Goal: Task Accomplishment & Management: Manage account settings

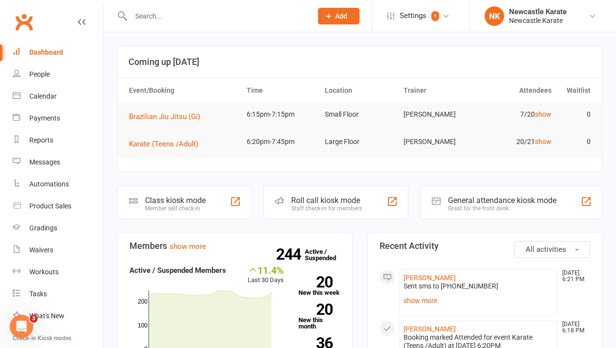
click at [59, 52] on div "Dashboard" at bounding box center [46, 52] width 34 height 8
click at [22, 21] on link "Clubworx" at bounding box center [24, 22] width 24 height 24
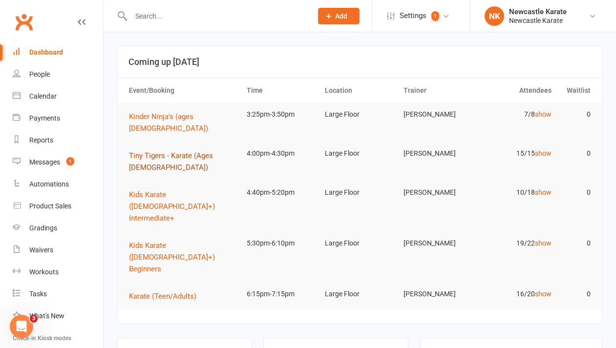
click at [176, 152] on span "Tiny Tigers - Karate (Ages [DEMOGRAPHIC_DATA])" at bounding box center [171, 162] width 84 height 21
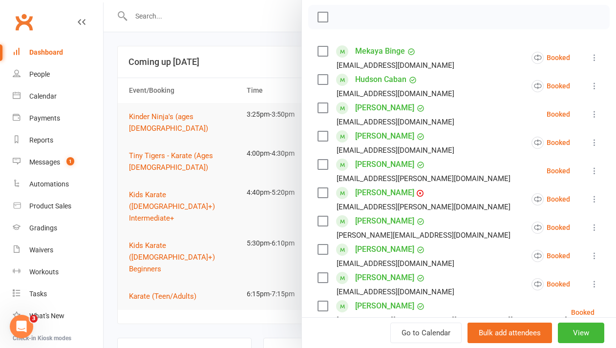
scroll to position [139, 0]
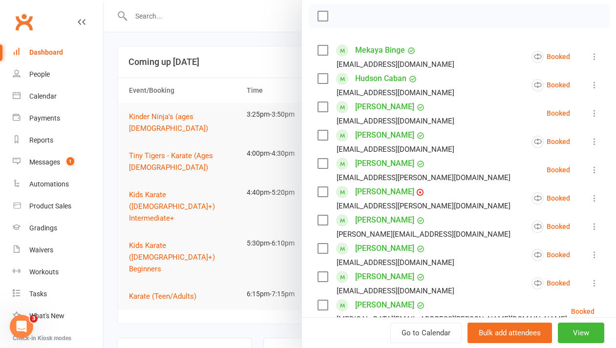
click at [367, 161] on link "[PERSON_NAME]" at bounding box center [384, 164] width 59 height 16
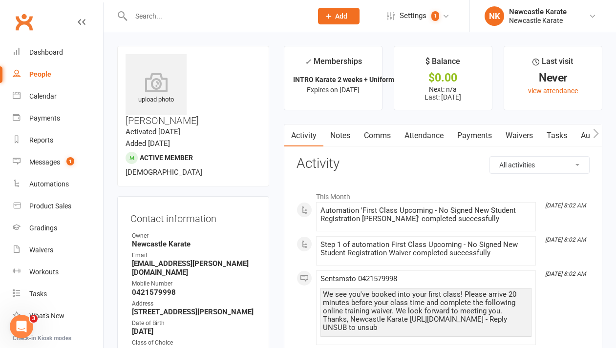
click at [346, 134] on link "Notes" at bounding box center [341, 136] width 34 height 22
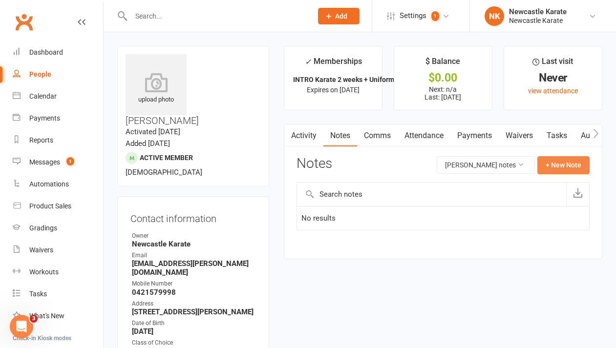
click at [574, 165] on button "+ New Note" at bounding box center [564, 165] width 52 height 18
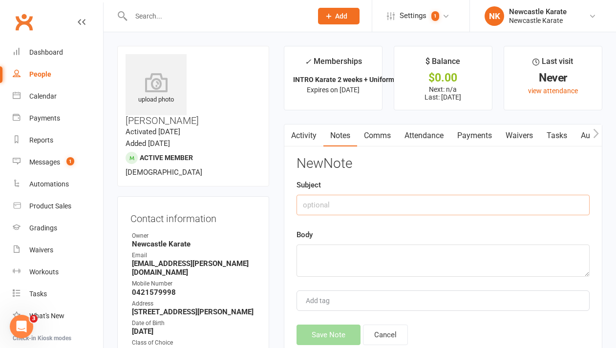
click at [347, 207] on input "text" at bounding box center [443, 205] width 293 height 21
type input "Taken uniform"
click at [326, 247] on textarea at bounding box center [443, 261] width 293 height 32
type textarea "."
click at [313, 333] on button "Save Note" at bounding box center [329, 335] width 64 height 21
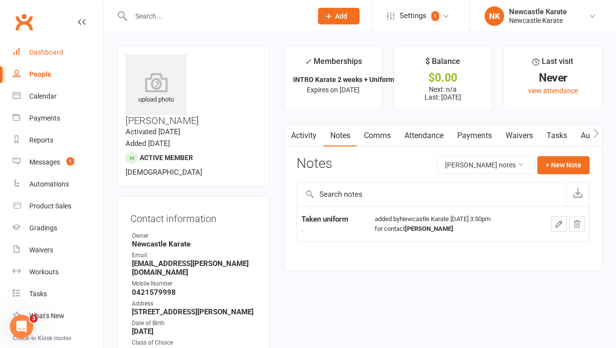
click at [46, 47] on link "Dashboard" at bounding box center [58, 53] width 90 height 22
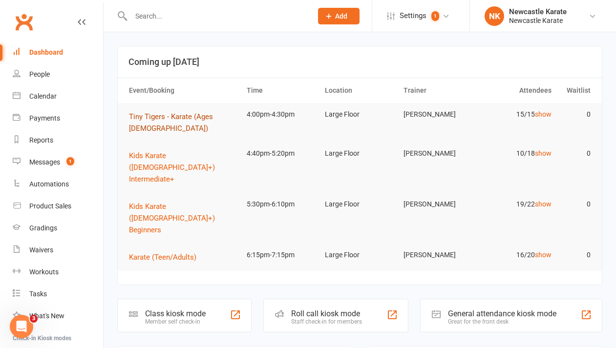
click at [206, 113] on span "Tiny Tigers - Karate (Ages [DEMOGRAPHIC_DATA])" at bounding box center [171, 122] width 84 height 21
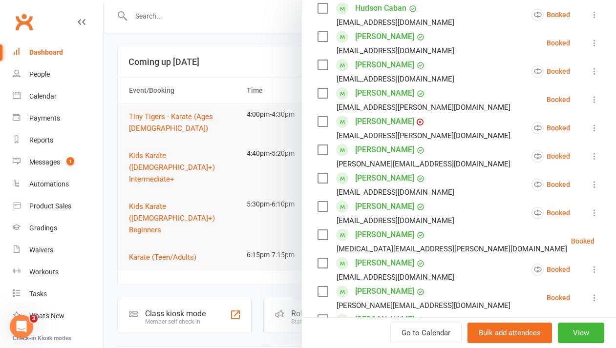
scroll to position [214, 0]
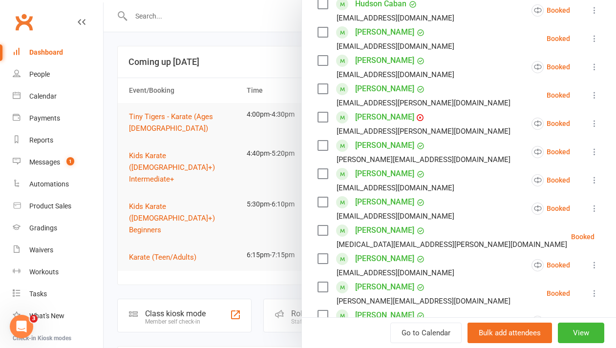
click at [363, 114] on link "Hunter Forster" at bounding box center [384, 117] width 59 height 16
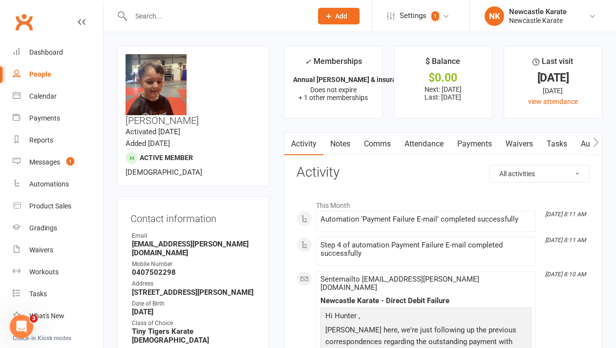
click at [436, 142] on link "Attendance" at bounding box center [424, 144] width 53 height 22
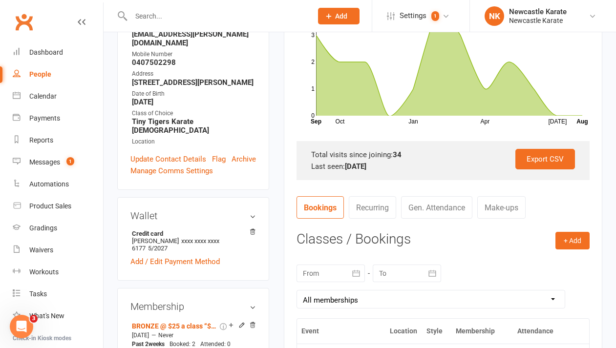
scroll to position [360, 0]
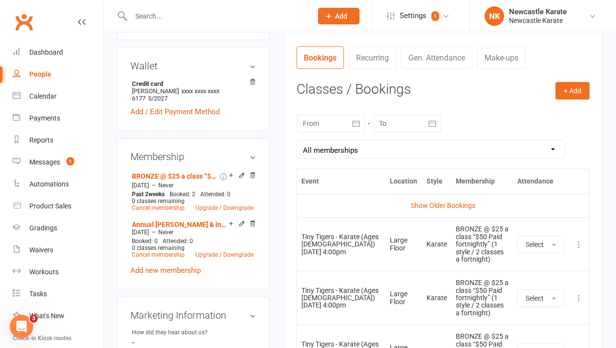
click at [579, 244] on icon at bounding box center [579, 245] width 10 height 10
click at [564, 304] on link "Remove booking" at bounding box center [536, 303] width 97 height 20
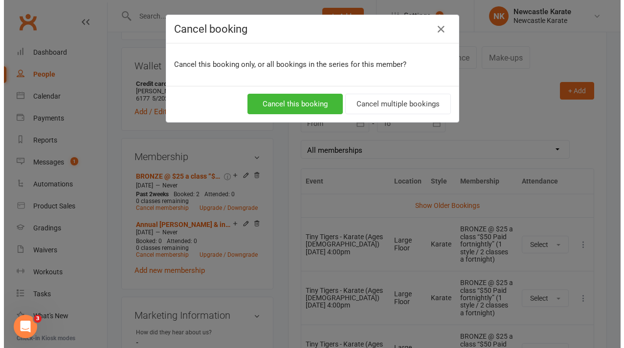
scroll to position [348, 0]
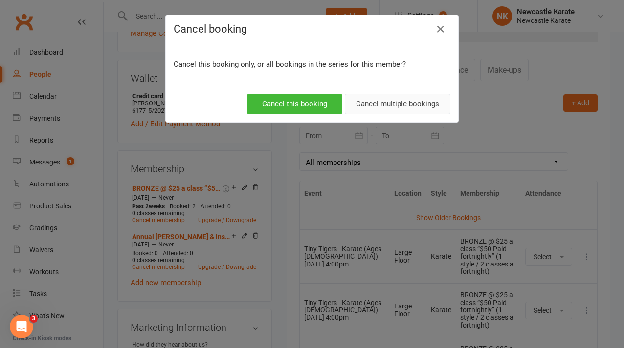
click at [376, 104] on button "Cancel multiple bookings" at bounding box center [398, 104] width 106 height 21
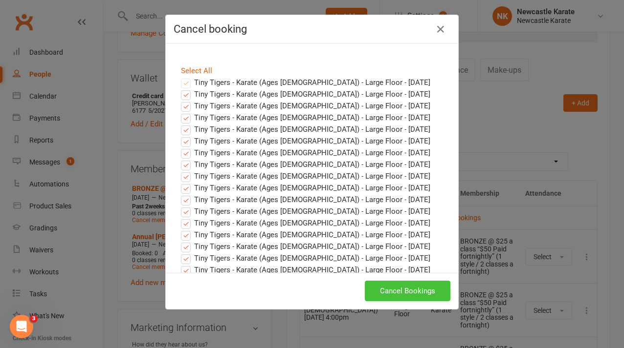
click at [423, 286] on button "Cancel Bookings" at bounding box center [408, 291] width 86 height 21
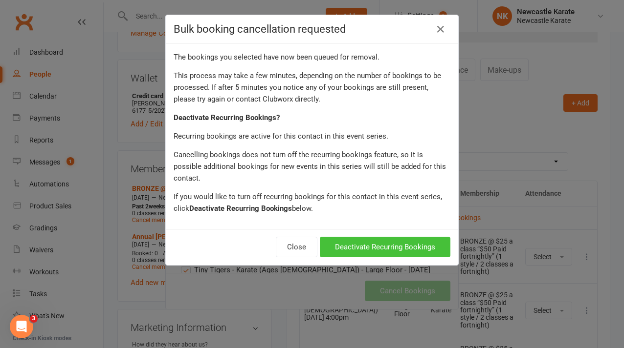
click at [410, 237] on button "Deactivate Recurring Bookings" at bounding box center [385, 247] width 130 height 21
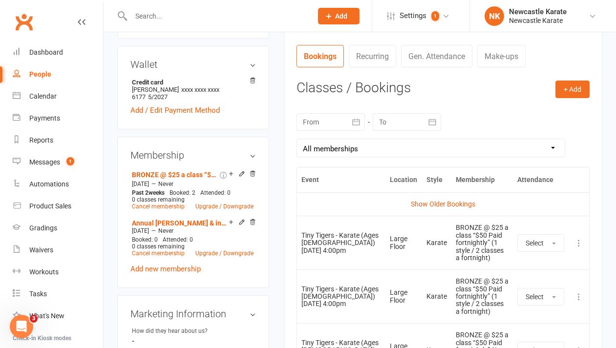
scroll to position [362, 0]
click at [159, 250] on link "Cancel membership" at bounding box center [158, 253] width 53 height 7
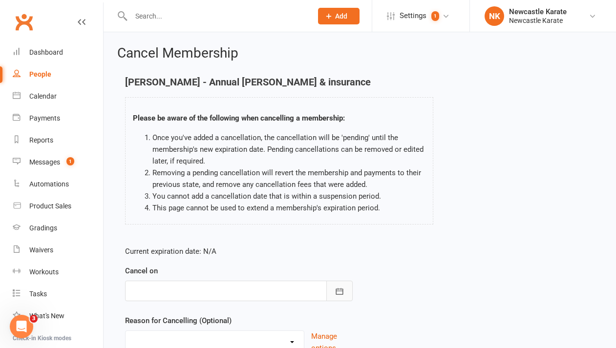
click at [339, 289] on icon "button" at bounding box center [340, 292] width 10 height 10
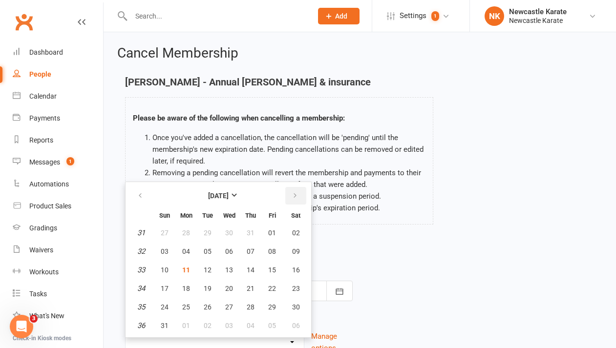
click at [292, 196] on icon "button" at bounding box center [295, 196] width 7 height 8
click at [231, 251] on span "10" at bounding box center [229, 252] width 8 height 8
type input "10 Sep 2025"
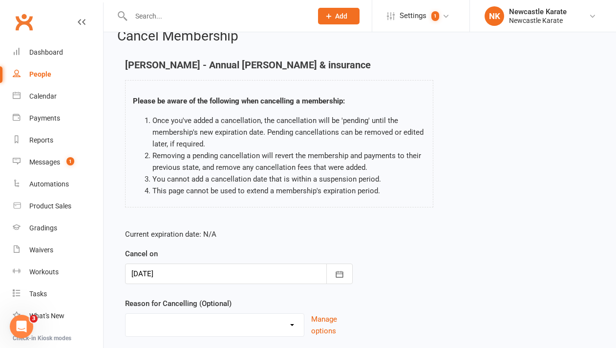
scroll to position [86, 0]
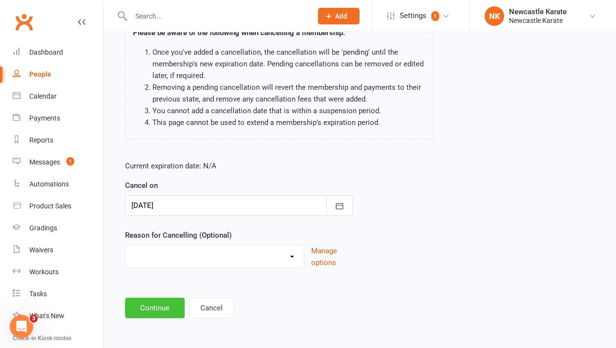
click at [162, 306] on button "Continue" at bounding box center [155, 308] width 60 height 21
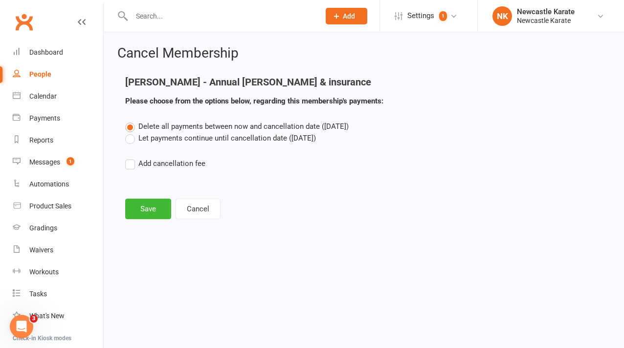
click at [155, 142] on label "Let payments continue until cancellation date (Sep 10, 2025)" at bounding box center [220, 138] width 191 height 12
click at [131, 132] on input "Let payments continue until cancellation date (Sep 10, 2025)" at bounding box center [128, 132] width 6 height 0
click at [140, 207] on button "Save" at bounding box center [148, 209] width 46 height 21
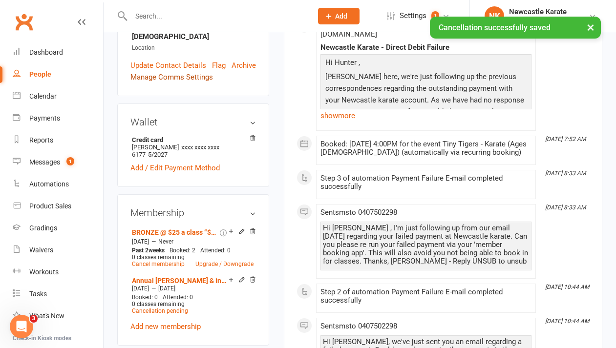
scroll to position [475, 0]
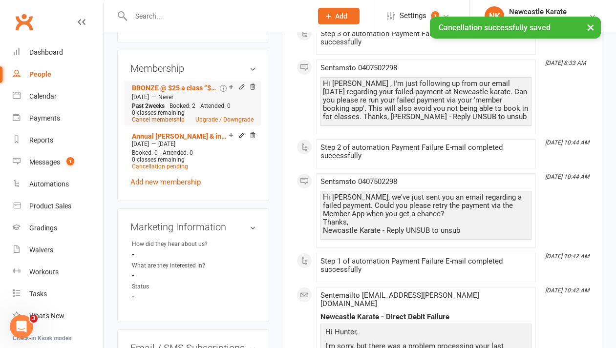
click at [165, 116] on link "Cancel membership" at bounding box center [158, 119] width 53 height 7
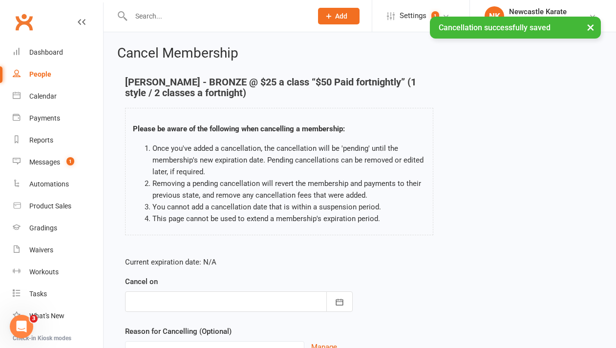
click at [335, 291] on div "Cancel on August 2025 Sun Mon Tue Wed Thu Fri Sat 31 27 28 29 30 31 01 02 32 03…" at bounding box center [239, 294] width 228 height 36
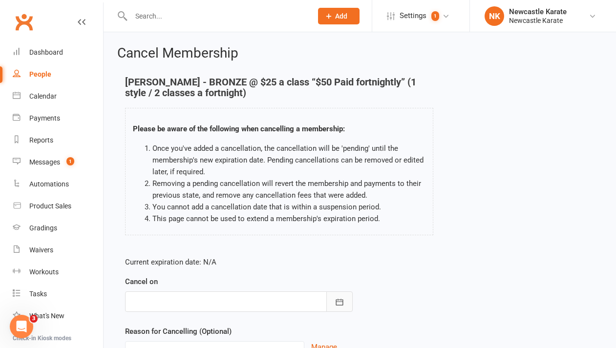
click at [332, 300] on button "button" at bounding box center [339, 302] width 26 height 21
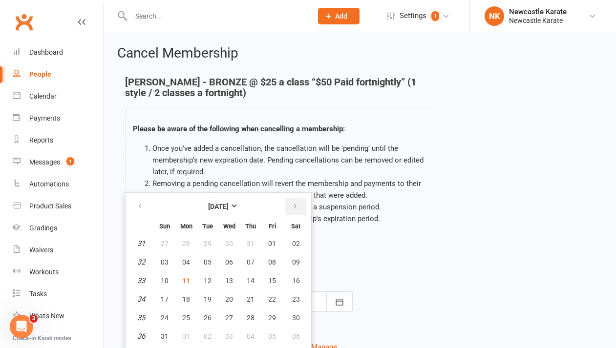
click at [295, 207] on icon "button" at bounding box center [295, 207] width 7 height 8
click at [233, 263] on button "10" at bounding box center [229, 263] width 21 height 18
type input "10 Sep 2025"
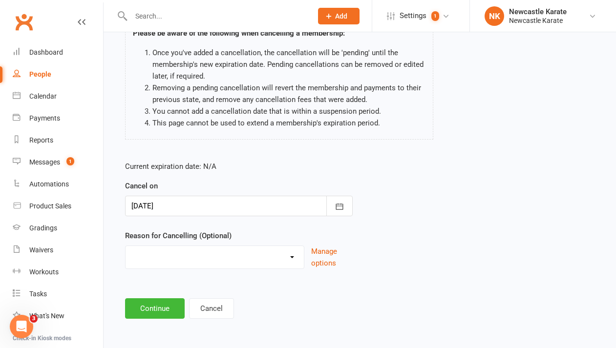
scroll to position [96, 0]
click at [159, 311] on button "Continue" at bounding box center [155, 308] width 60 height 21
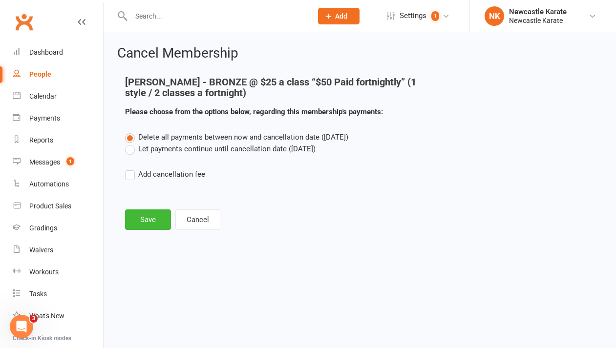
scroll to position [0, 0]
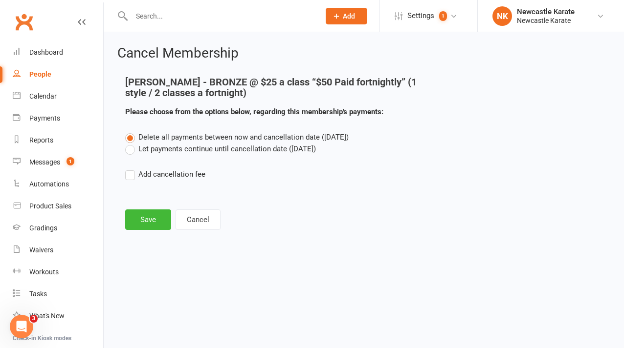
click at [176, 151] on label "Let payments continue until cancellation date (Sep 10, 2025)" at bounding box center [220, 149] width 191 height 12
click at [131, 143] on input "Let payments continue until cancellation date (Sep 10, 2025)" at bounding box center [128, 143] width 6 height 0
click at [159, 226] on button "Save" at bounding box center [148, 220] width 46 height 21
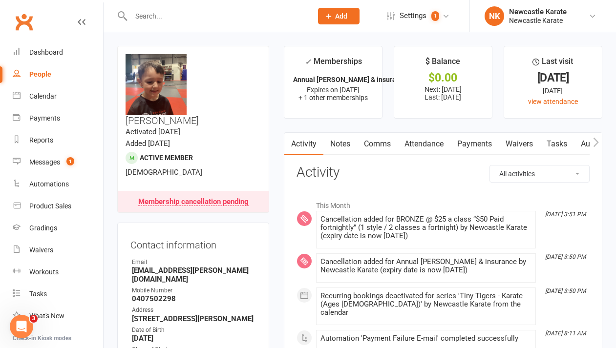
click at [481, 145] on link "Payments" at bounding box center [475, 144] width 48 height 22
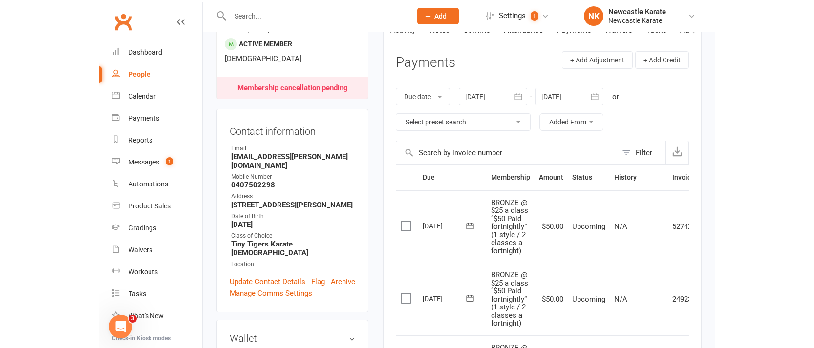
scroll to position [114, 0]
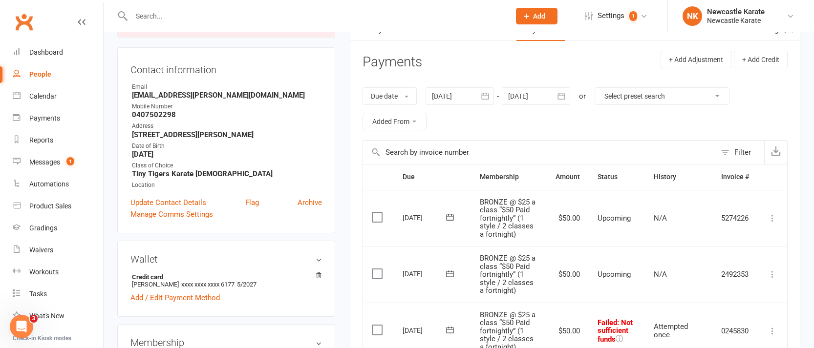
click at [616, 218] on icon at bounding box center [773, 219] width 10 height 10
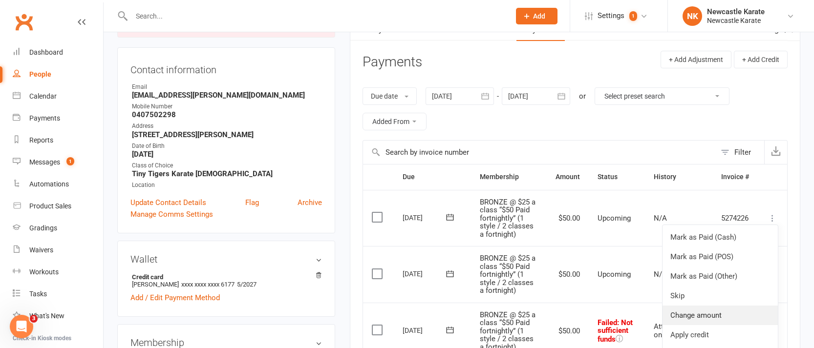
click at [616, 309] on link "Change amount" at bounding box center [720, 316] width 115 height 20
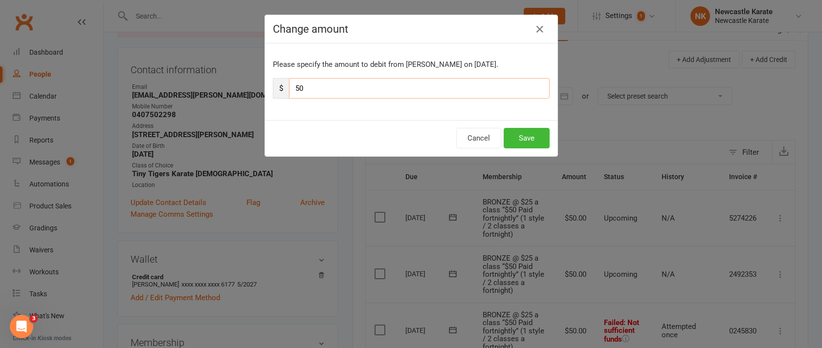
drag, startPoint x: 307, startPoint y: 87, endPoint x: 270, endPoint y: 87, distance: 37.1
click at [273, 87] on div "$ 50" at bounding box center [411, 88] width 277 height 21
type input "25"
click at [528, 144] on button "Save" at bounding box center [526, 138] width 46 height 21
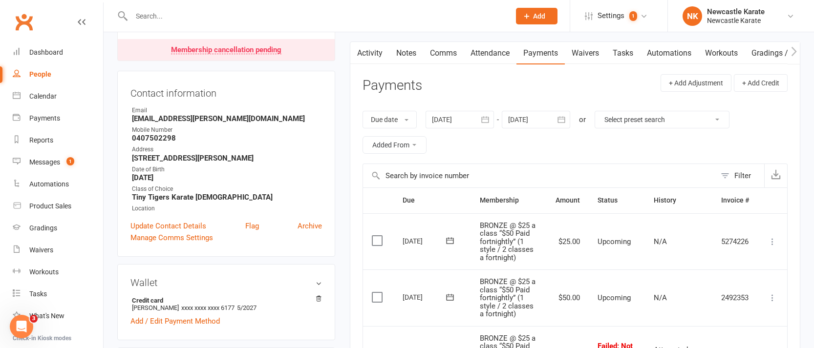
scroll to position [90, 0]
click at [17, 8] on nav "Clubworx Dashboard People Calendar Payments Reports Messages 1 Automations Prod…" at bounding box center [52, 176] width 104 height 348
click at [20, 18] on link "Clubworx" at bounding box center [24, 22] width 24 height 24
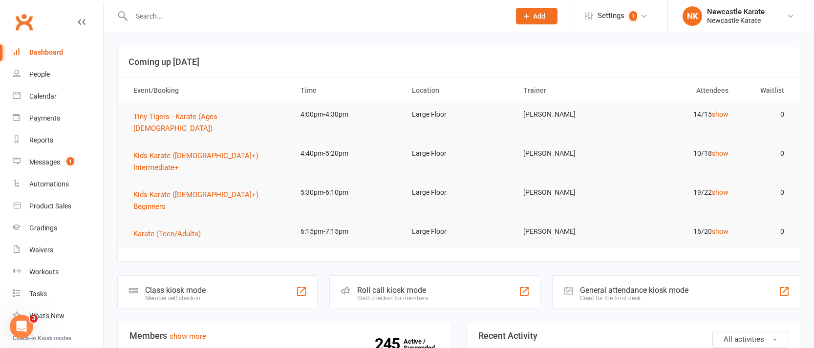
click at [20, 23] on link "Clubworx" at bounding box center [24, 22] width 24 height 24
click at [32, 23] on link "Clubworx" at bounding box center [24, 22] width 24 height 24
click at [22, 19] on link "Clubworx" at bounding box center [24, 22] width 24 height 24
click at [215, 119] on span "Tiny Tigers - Karate (Ages [DEMOGRAPHIC_DATA])" at bounding box center [175, 122] width 84 height 21
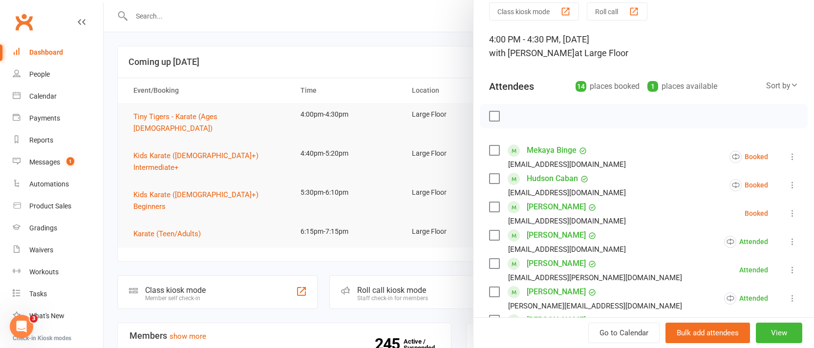
scroll to position [41, 0]
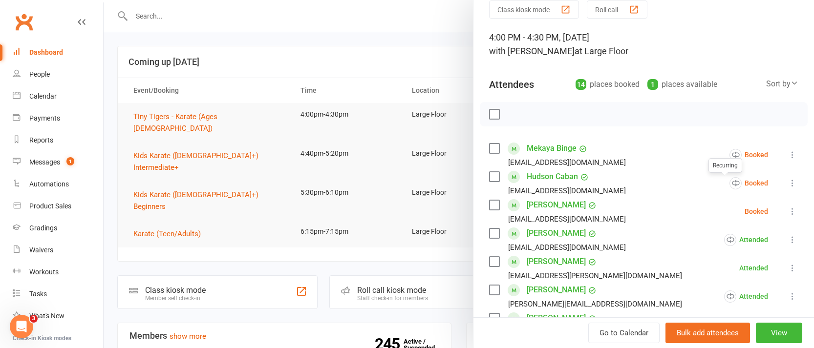
click at [788, 181] on icon at bounding box center [793, 183] width 10 height 10
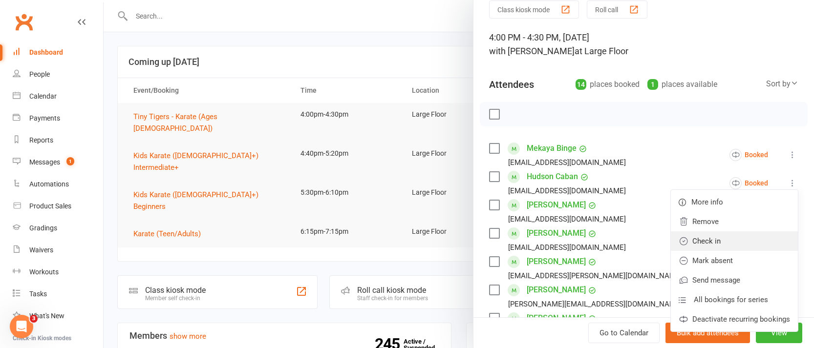
click at [706, 240] on link "Check in" at bounding box center [734, 242] width 127 height 20
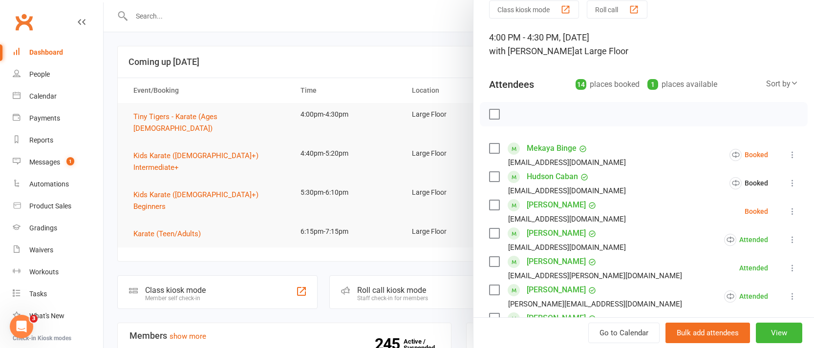
click at [788, 211] on icon at bounding box center [793, 212] width 10 height 10
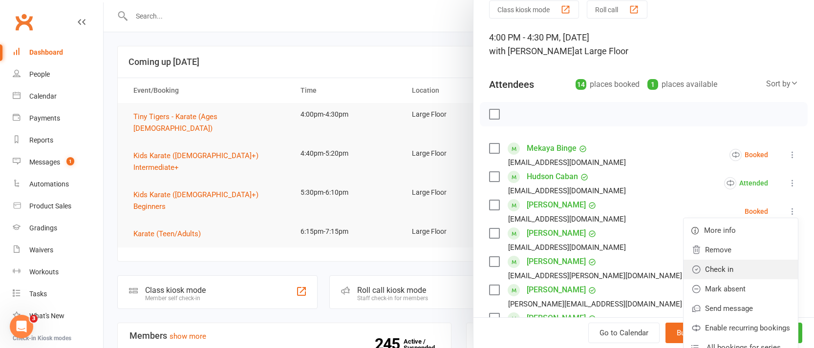
click at [744, 268] on link "Check in" at bounding box center [741, 270] width 114 height 20
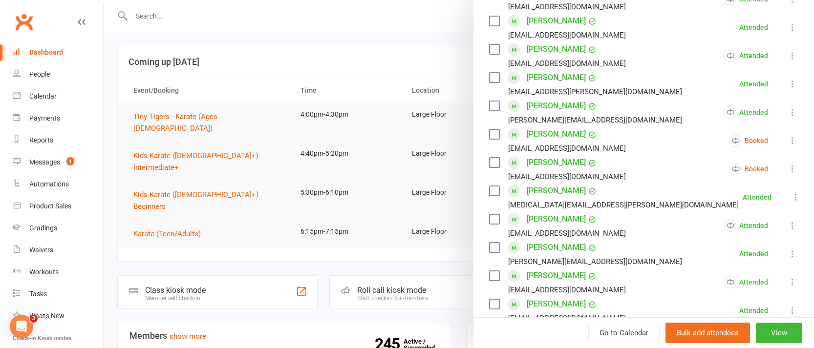
scroll to position [251, 0]
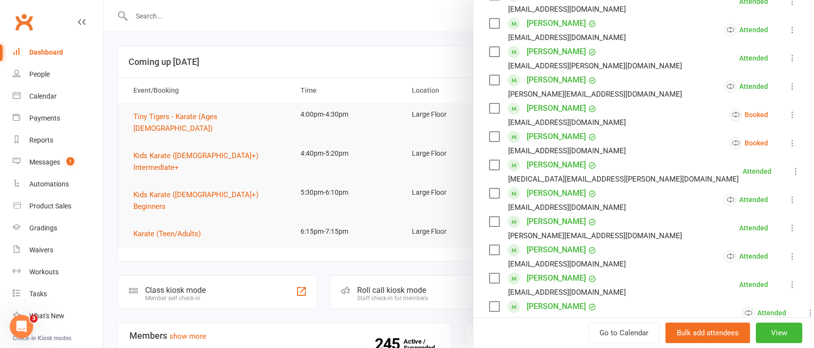
click at [19, 19] on link "Clubworx" at bounding box center [24, 22] width 24 height 24
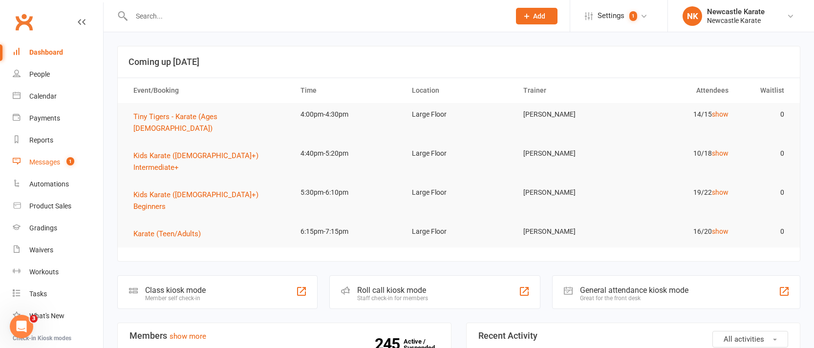
click at [43, 165] on div "Messages" at bounding box center [44, 162] width 31 height 8
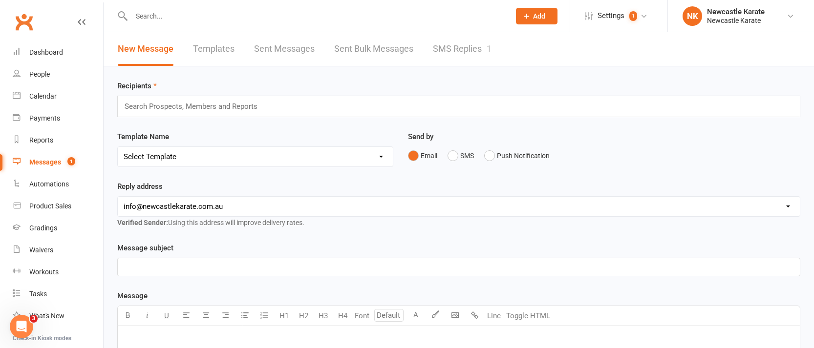
click at [458, 41] on link "SMS Replies 1" at bounding box center [462, 49] width 59 height 34
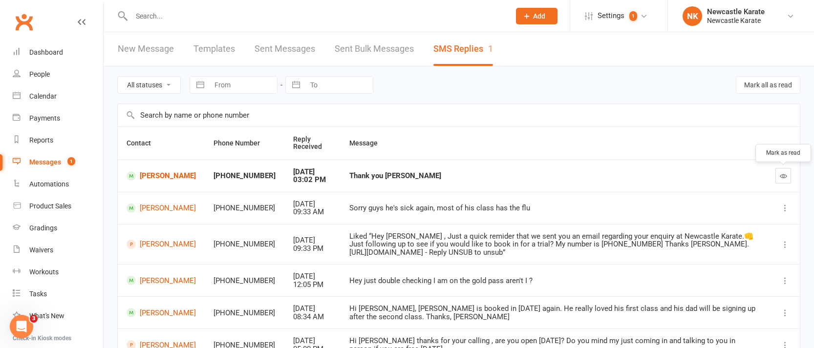
click at [782, 174] on icon "button" at bounding box center [783, 176] width 7 height 7
click at [18, 22] on link "Clubworx" at bounding box center [24, 22] width 24 height 24
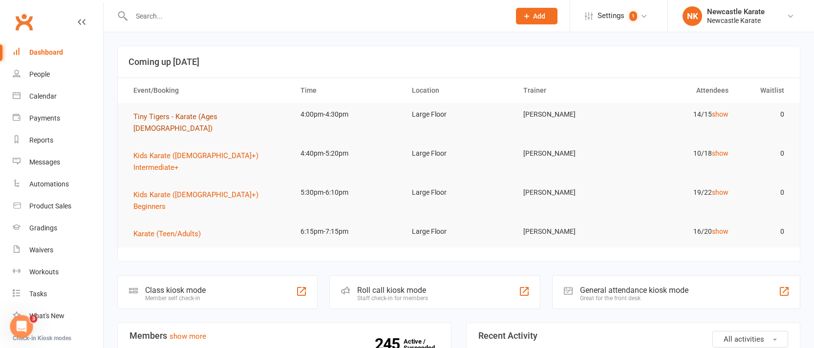
click at [200, 113] on span "Tiny Tigers - Karate (Ages [DEMOGRAPHIC_DATA])" at bounding box center [175, 122] width 84 height 21
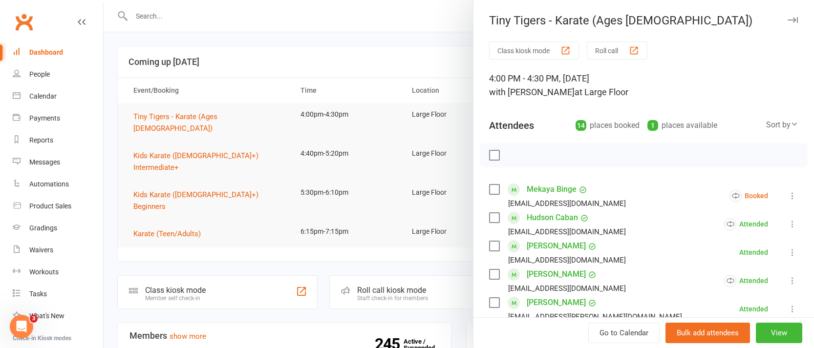
click at [788, 193] on icon at bounding box center [793, 196] width 10 height 10
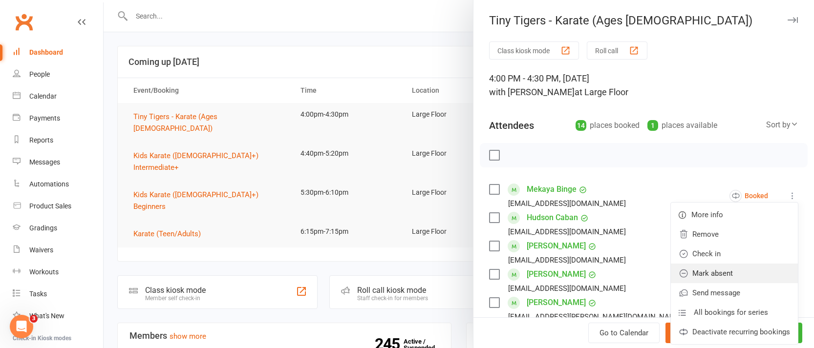
click at [734, 267] on link "Mark absent" at bounding box center [734, 274] width 127 height 20
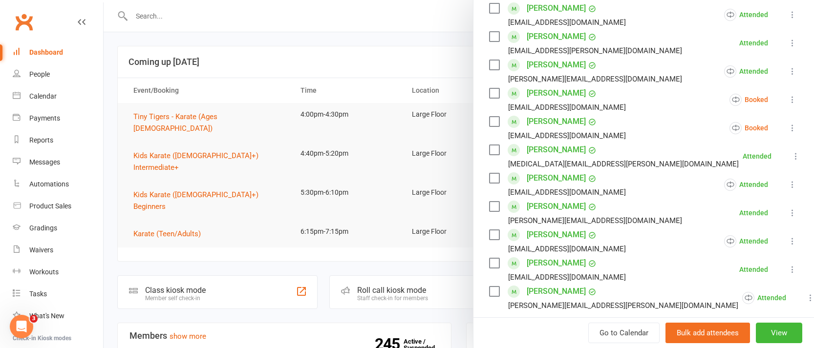
scroll to position [270, 0]
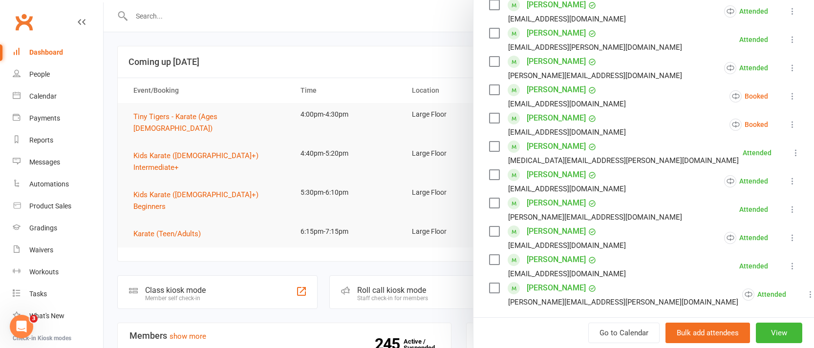
click at [788, 99] on icon at bounding box center [793, 96] width 10 height 10
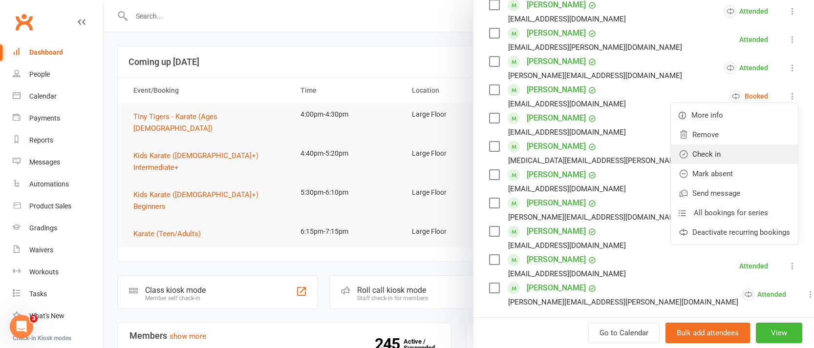
click at [725, 156] on link "Check in" at bounding box center [734, 155] width 127 height 20
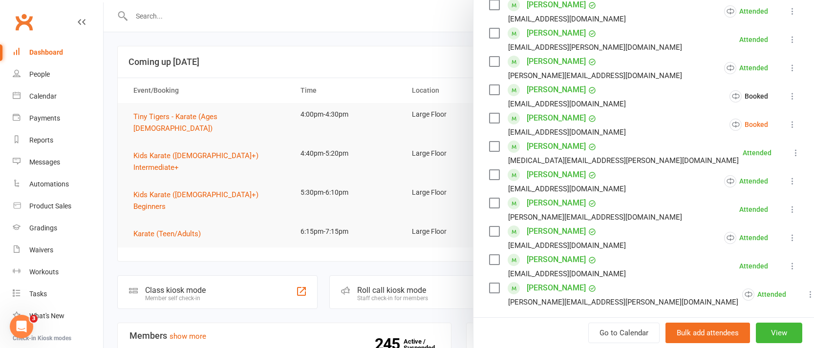
click at [788, 127] on icon at bounding box center [793, 125] width 10 height 10
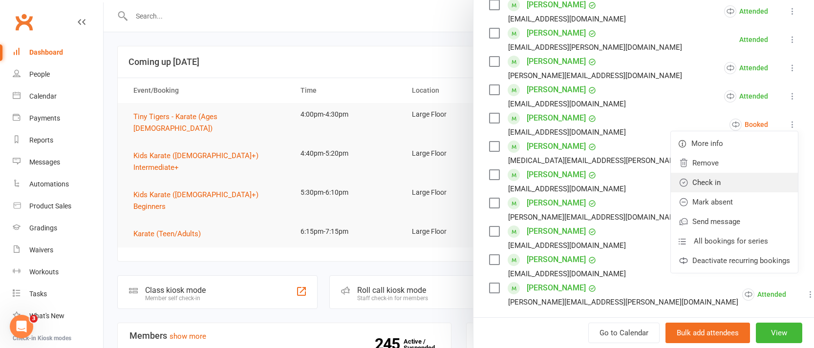
click at [733, 186] on link "Check in" at bounding box center [734, 183] width 127 height 20
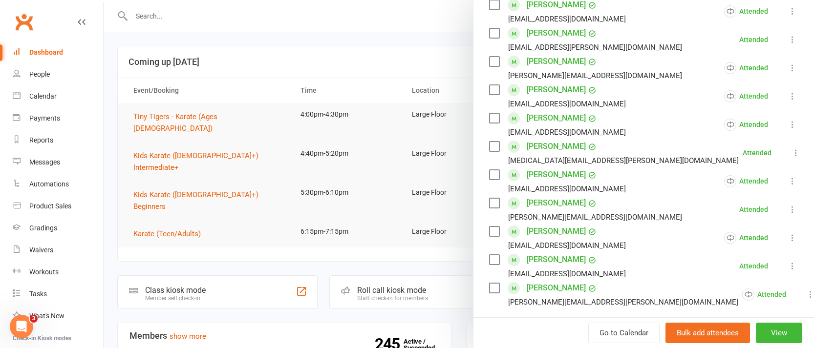
click at [302, 41] on div at bounding box center [459, 174] width 711 height 348
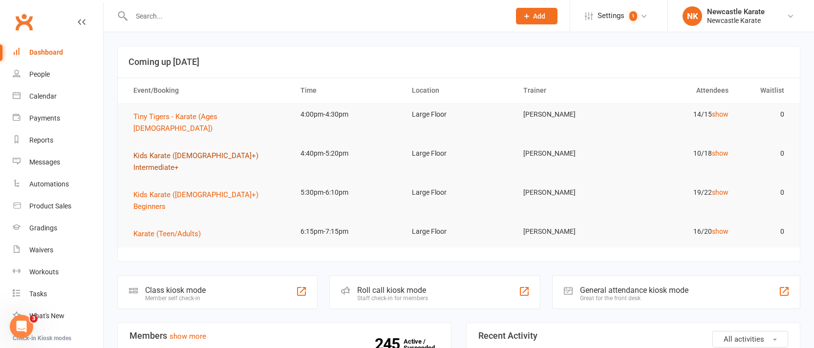
click at [207, 152] on span "Kids Karate (8yo+) Intermediate+" at bounding box center [195, 162] width 125 height 21
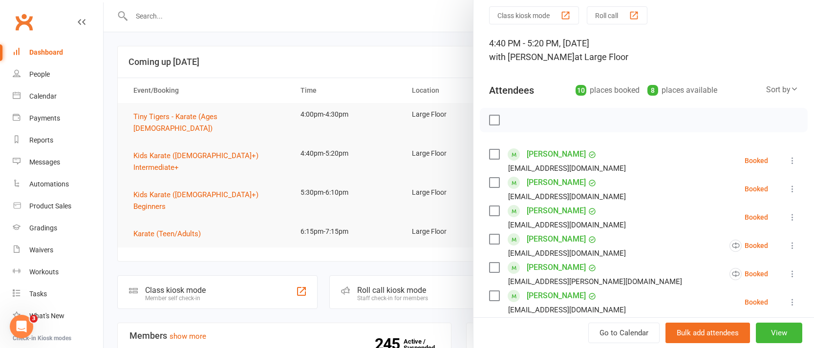
scroll to position [33, 0]
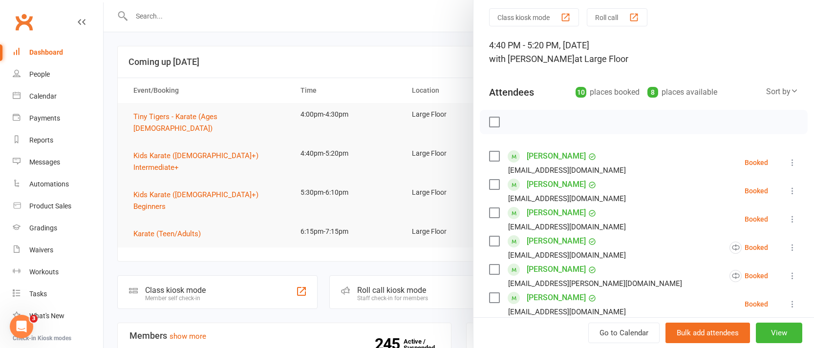
click at [326, 42] on div at bounding box center [459, 174] width 711 height 348
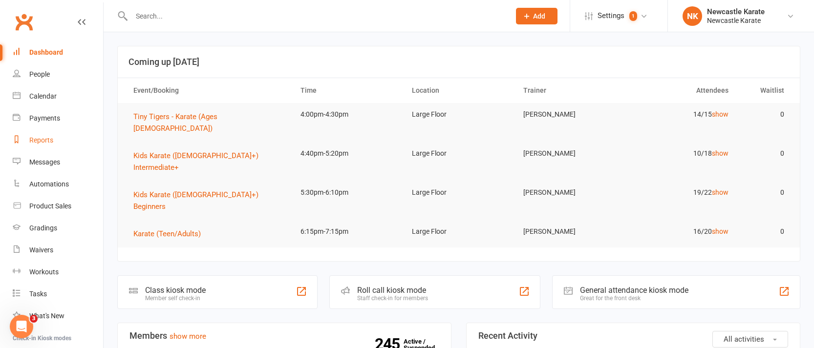
click at [39, 136] on div "Reports" at bounding box center [41, 140] width 24 height 8
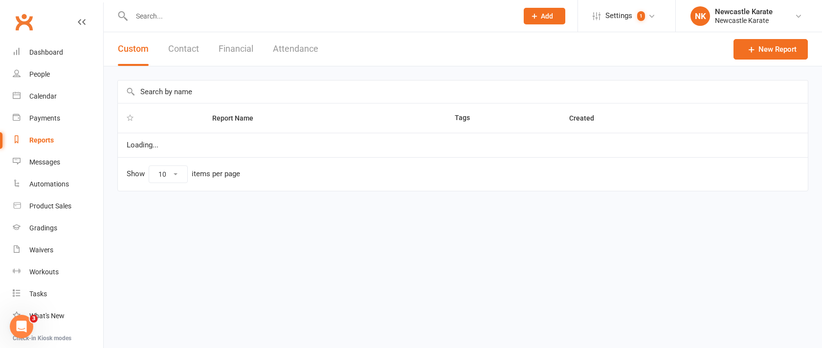
select select "25"
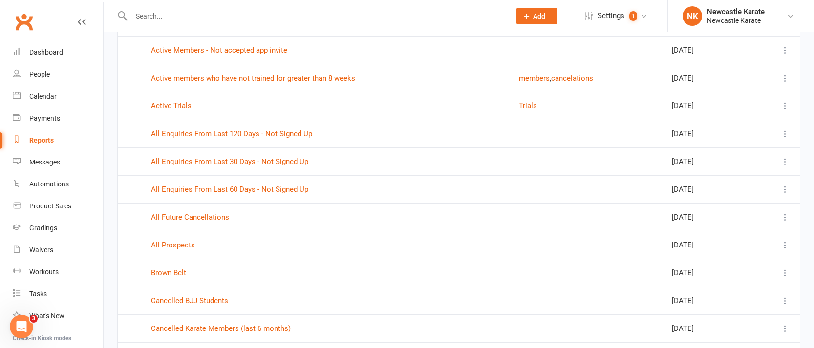
scroll to position [437, 0]
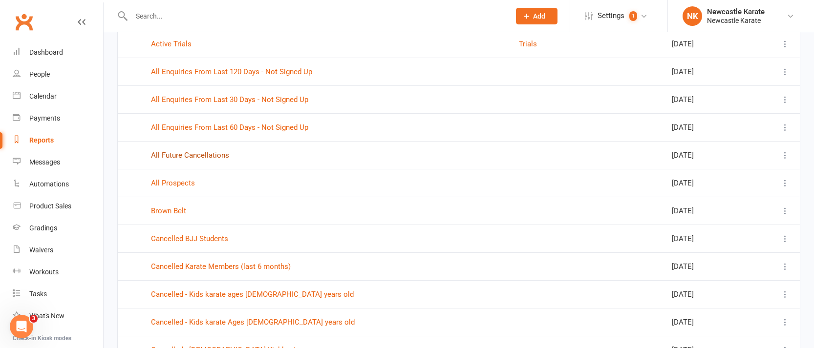
click at [196, 152] on link "All Future Cancellations" at bounding box center [190, 155] width 78 height 9
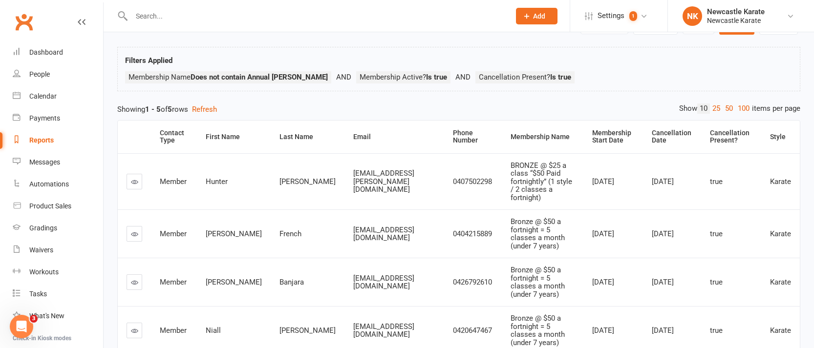
scroll to position [43, 0]
click at [608, 135] on div "Membership Start Date" at bounding box center [613, 136] width 43 height 15
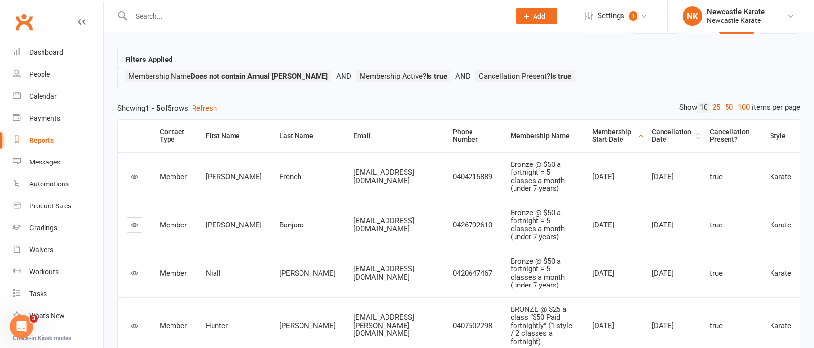
click at [670, 135] on div "Cancellation Date" at bounding box center [673, 136] width 42 height 15
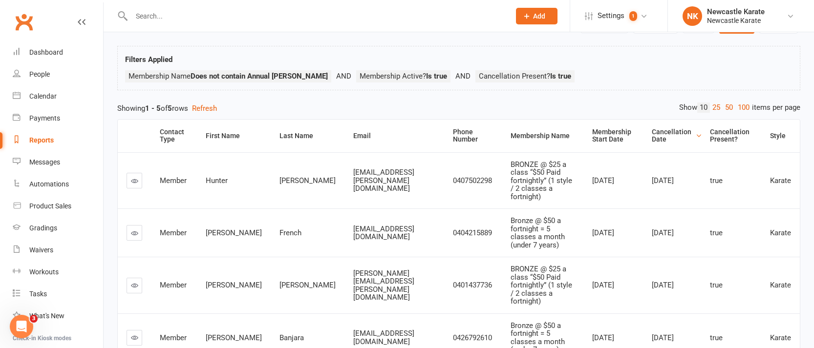
click at [670, 135] on div "Cancellation Date" at bounding box center [673, 136] width 42 height 15
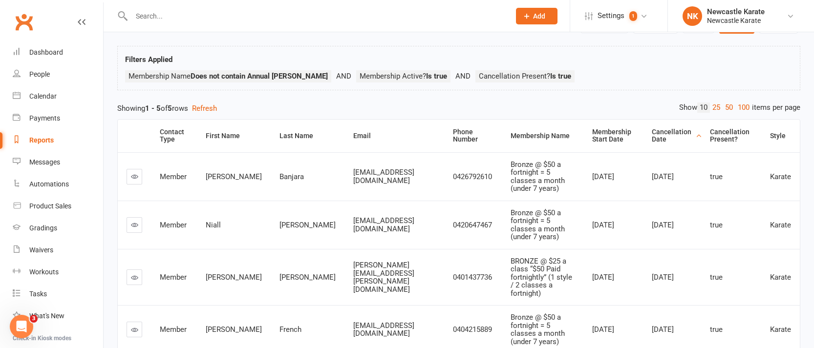
click at [28, 22] on link "Clubworx" at bounding box center [24, 22] width 24 height 24
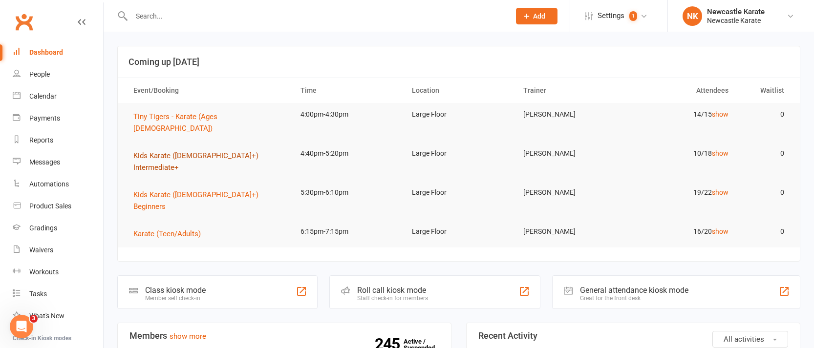
click at [197, 152] on span "Kids Karate ([DEMOGRAPHIC_DATA]+) Intermediate+" at bounding box center [195, 162] width 125 height 21
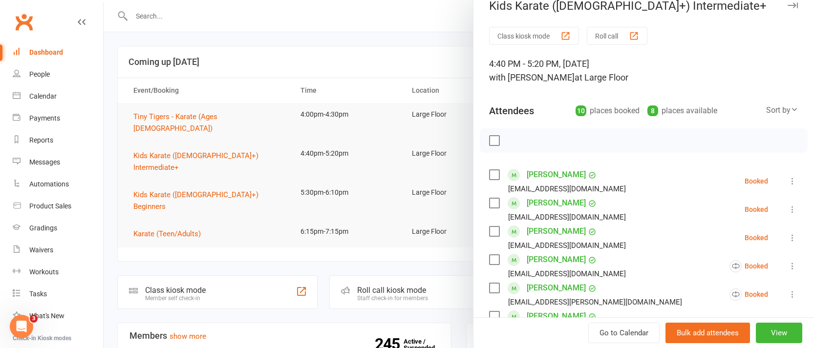
scroll to position [15, 0]
click at [490, 229] on label at bounding box center [494, 232] width 10 height 10
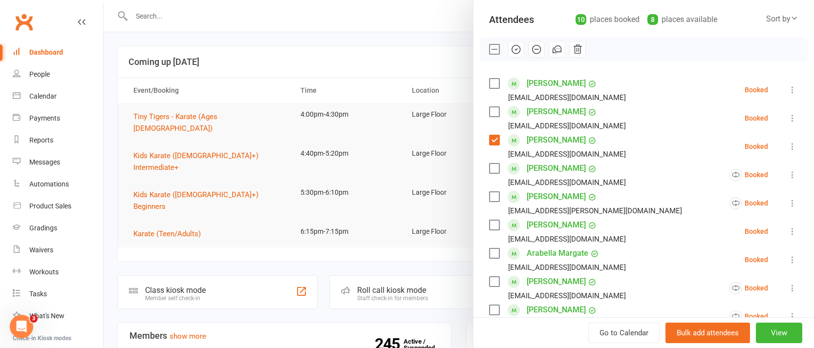
scroll to position [107, 0]
click at [491, 195] on label at bounding box center [494, 196] width 10 height 10
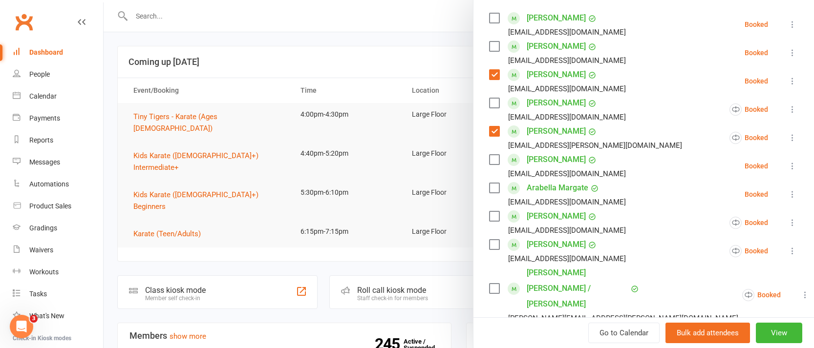
scroll to position [49, 0]
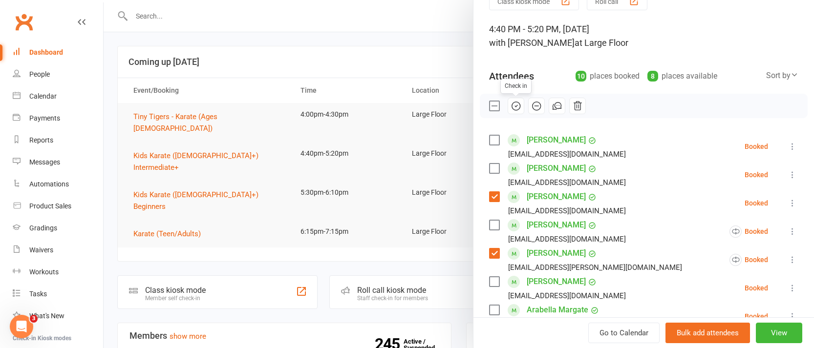
click at [514, 105] on icon "button" at bounding box center [516, 106] width 11 height 11
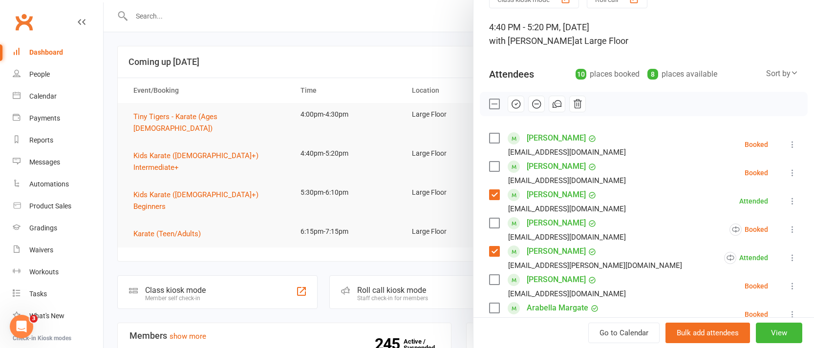
scroll to position [51, 0]
click at [267, 108] on div at bounding box center [459, 174] width 711 height 348
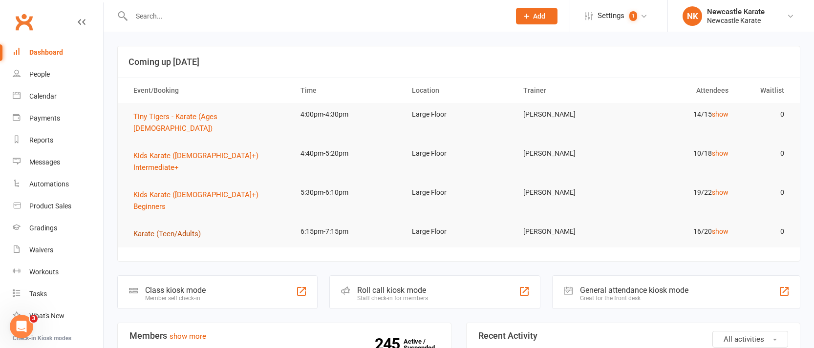
click at [176, 230] on span "Karate (Teen/Adults)" at bounding box center [166, 234] width 67 height 9
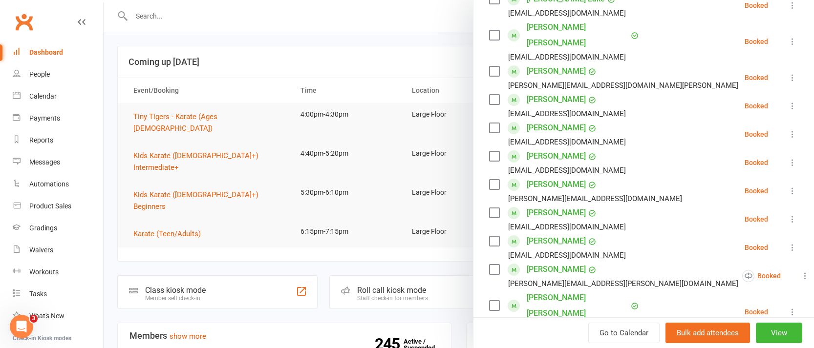
scroll to position [0, 0]
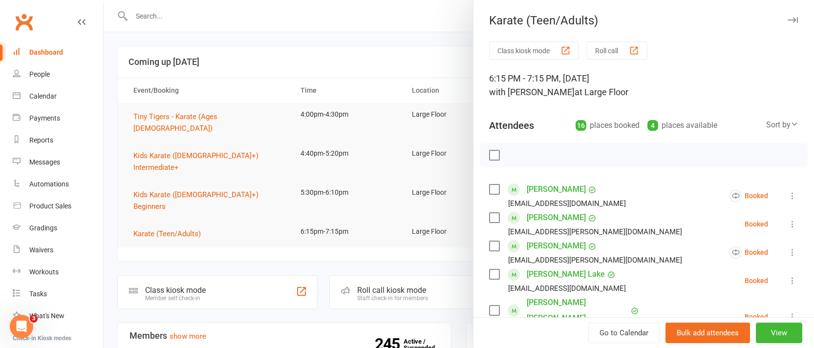
click at [406, 34] on div at bounding box center [459, 174] width 711 height 348
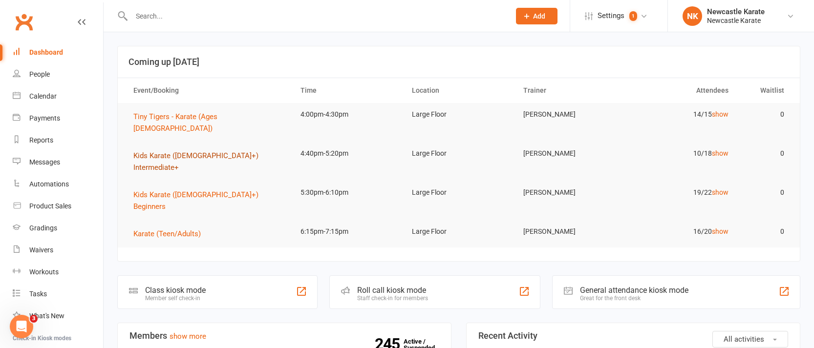
click at [204, 152] on span "Kids Karate ([DEMOGRAPHIC_DATA]+) Intermediate+" at bounding box center [195, 162] width 125 height 21
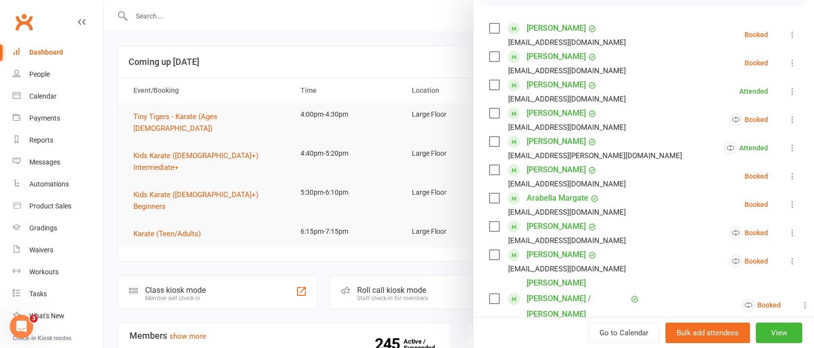
scroll to position [251, 0]
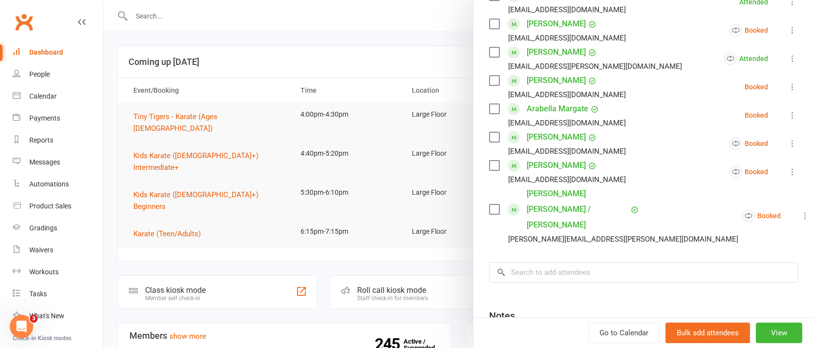
click at [493, 167] on label at bounding box center [494, 166] width 10 height 10
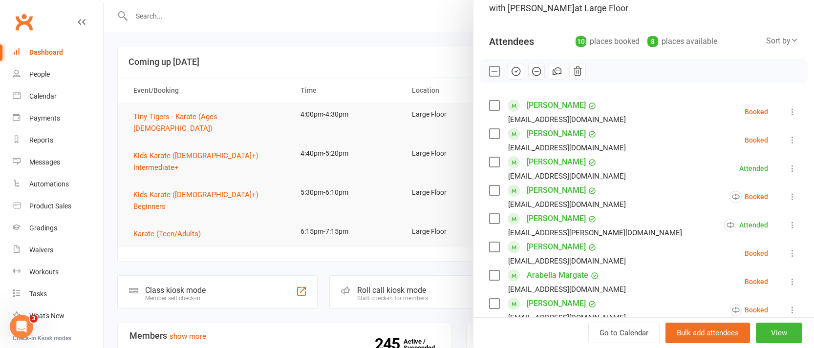
scroll to position [79, 0]
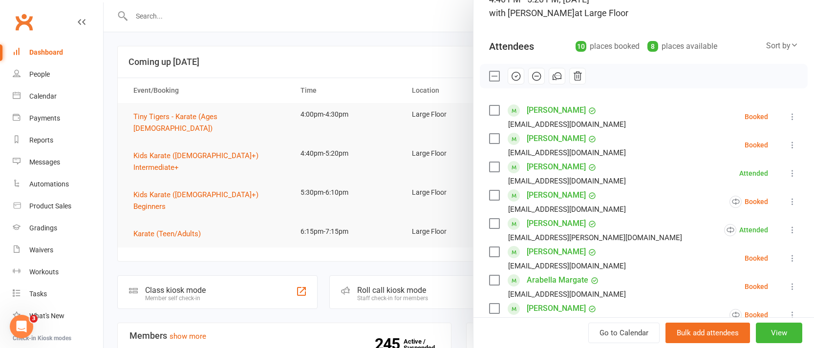
click at [493, 107] on label at bounding box center [494, 111] width 10 height 10
click at [512, 77] on icon "button" at bounding box center [516, 76] width 11 height 11
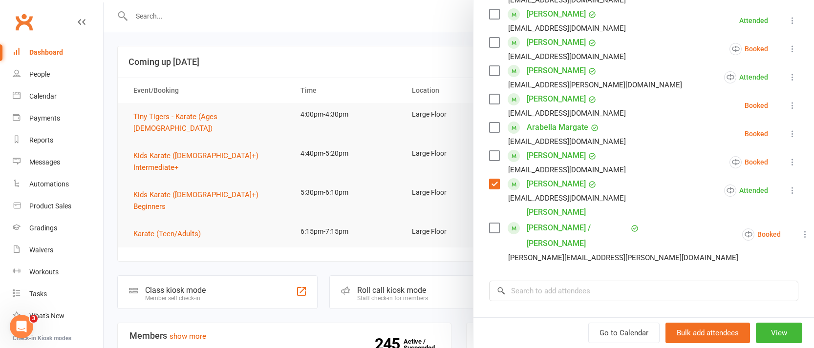
scroll to position [260, 0]
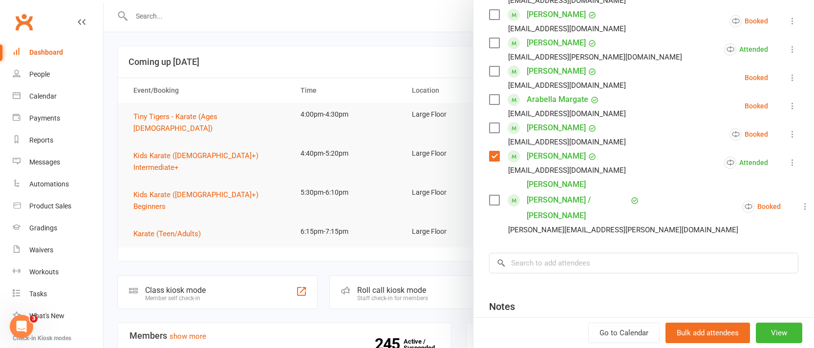
click at [327, 37] on div at bounding box center [459, 174] width 711 height 348
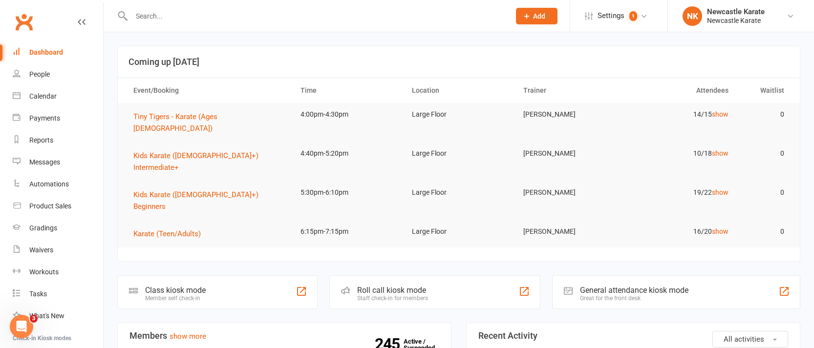
click at [22, 25] on link "Clubworx" at bounding box center [24, 22] width 24 height 24
click at [190, 191] on span "Kids Karate ([DEMOGRAPHIC_DATA]+) Beginners" at bounding box center [195, 201] width 125 height 21
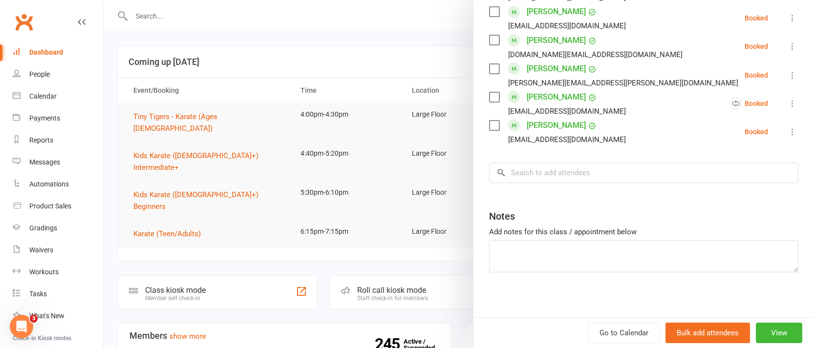
scroll to position [578, 0]
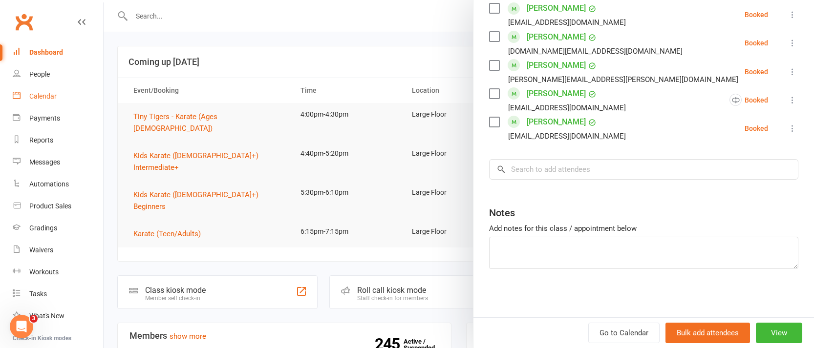
click at [49, 99] on div "Calendar" at bounding box center [42, 96] width 27 height 8
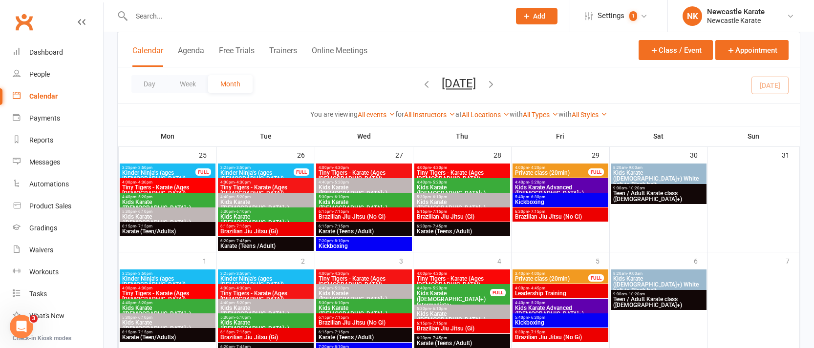
scroll to position [520, 0]
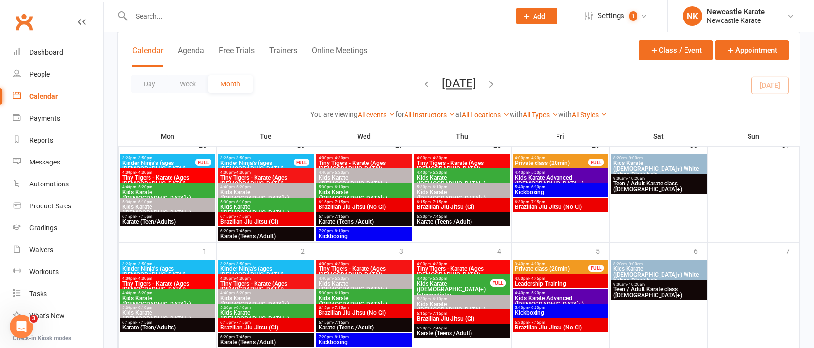
click at [165, 206] on span "Kids Karate ([DEMOGRAPHIC_DATA]+) Beginners" at bounding box center [168, 213] width 92 height 18
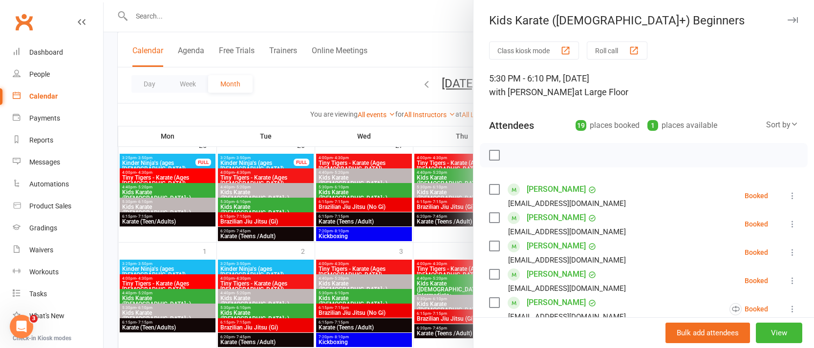
click at [250, 109] on div at bounding box center [459, 174] width 711 height 348
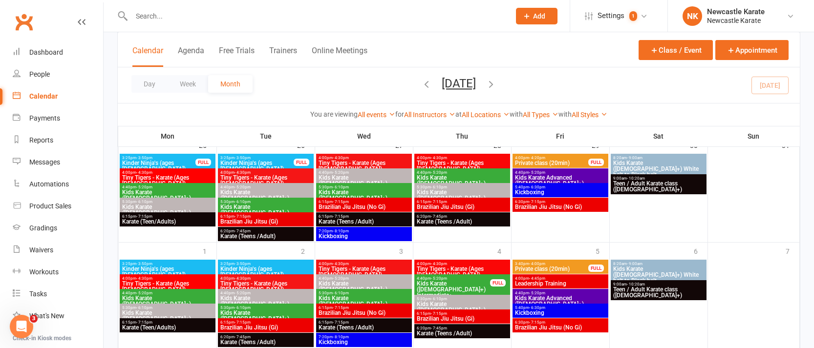
click at [497, 85] on icon "button" at bounding box center [491, 84] width 11 height 11
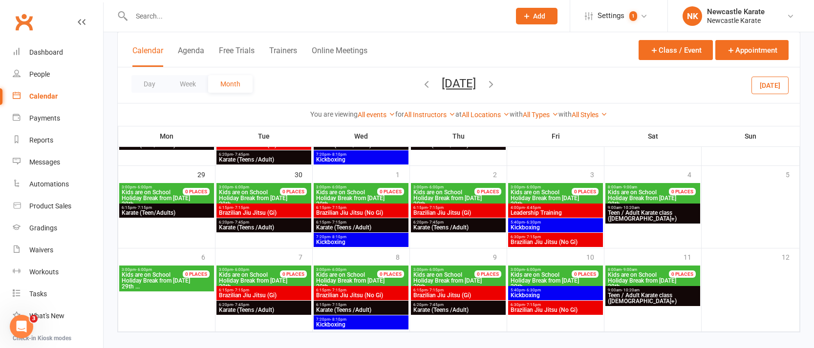
scroll to position [311, 0]
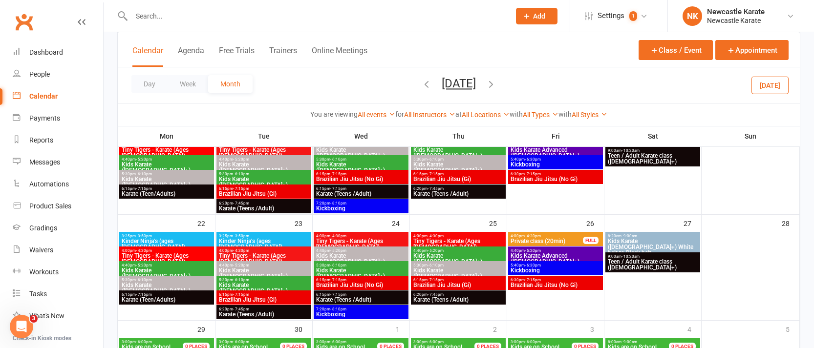
click at [190, 283] on span "Kids Karate ([DEMOGRAPHIC_DATA]+) Beginners" at bounding box center [166, 291] width 91 height 18
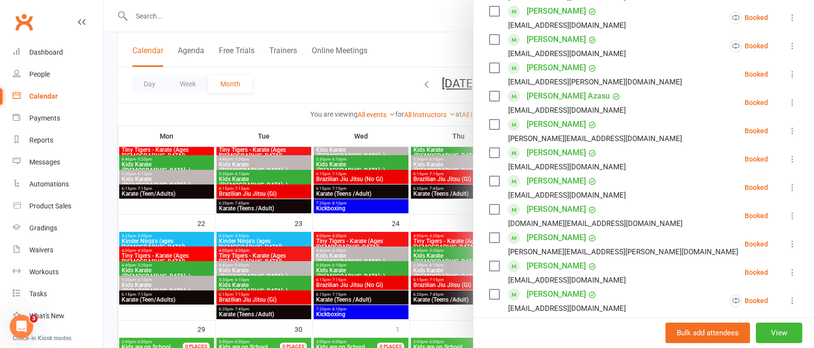
scroll to position [305, 0]
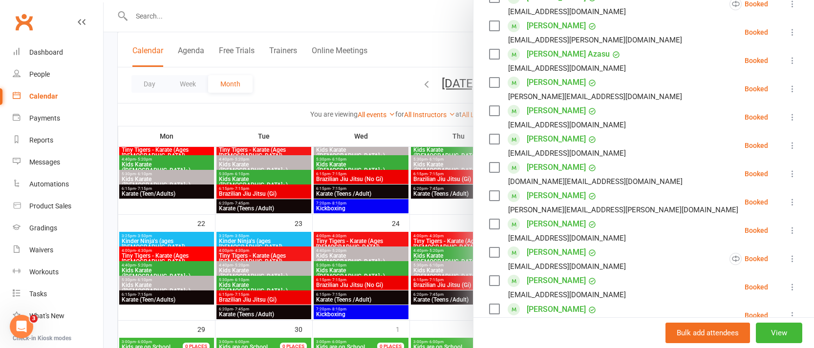
click at [238, 113] on div at bounding box center [459, 174] width 711 height 348
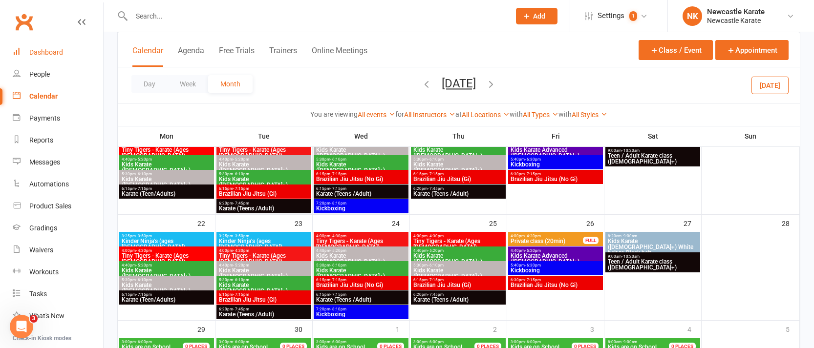
click at [47, 54] on div "Dashboard" at bounding box center [46, 52] width 34 height 8
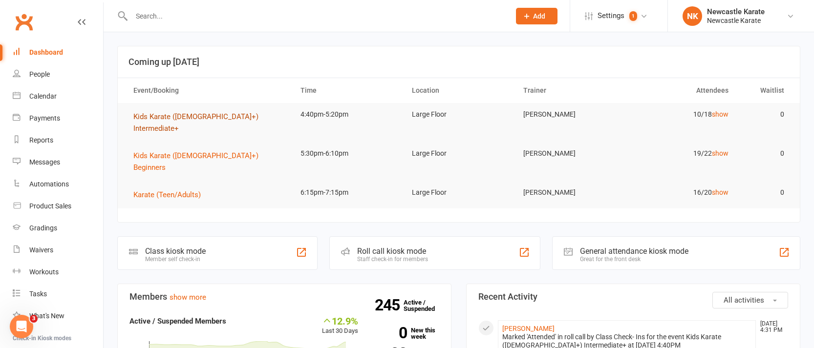
click at [213, 117] on span "Kids Karate (8yo+) Intermediate+" at bounding box center [195, 122] width 125 height 21
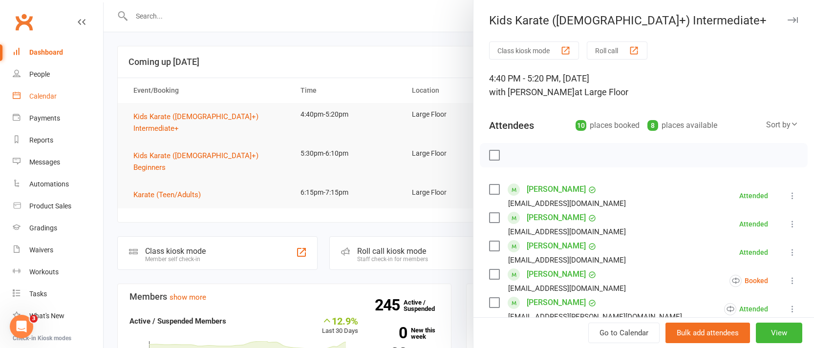
click at [50, 96] on div "Calendar" at bounding box center [42, 96] width 27 height 8
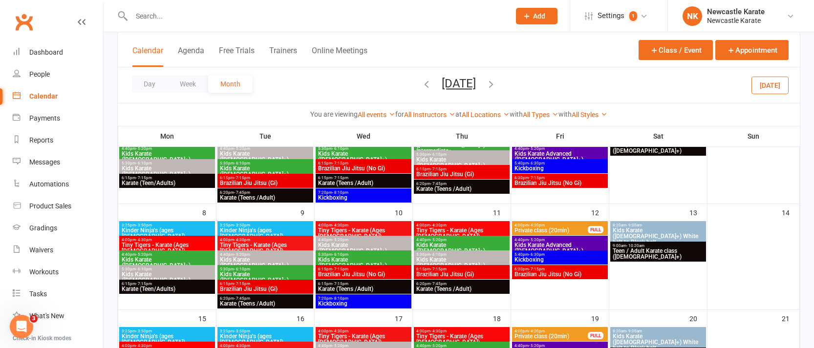
scroll to position [122, 0]
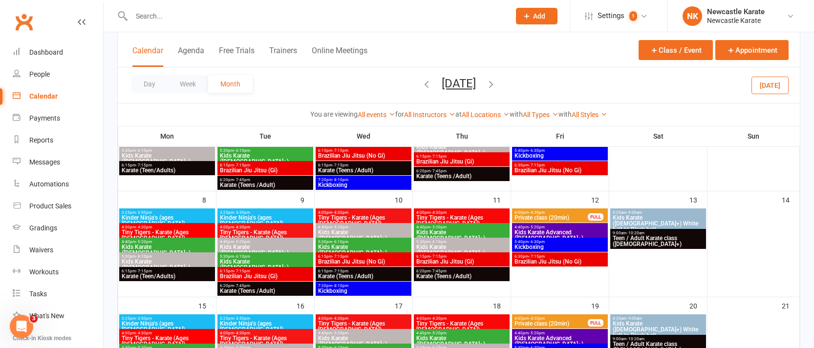
click at [398, 76] on div "Day Week Month September 2025 August 2025 Sun Mon Tue Wed Thu Fri Sat 27 28 29 …" at bounding box center [459, 85] width 682 height 36
click at [421, 83] on icon "button" at bounding box center [426, 84] width 11 height 11
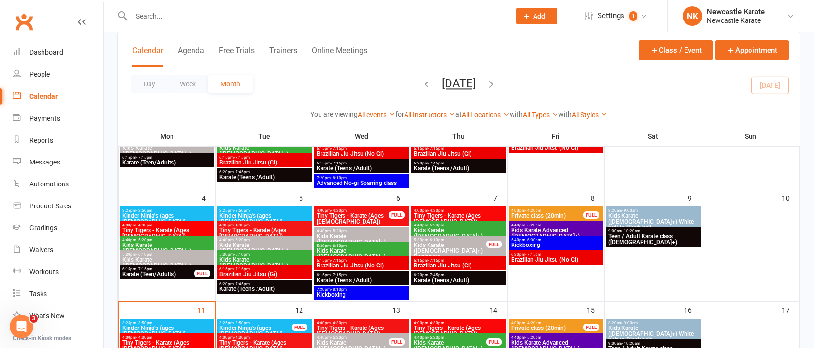
scroll to position [141, 0]
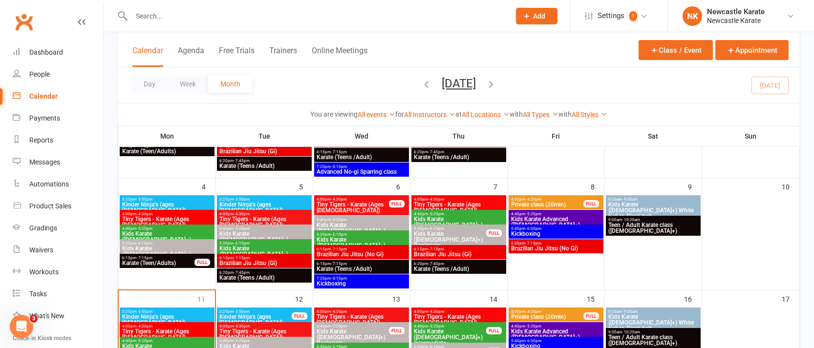
click at [167, 325] on span "4:00pm - 4:30pm" at bounding box center [167, 327] width 91 height 4
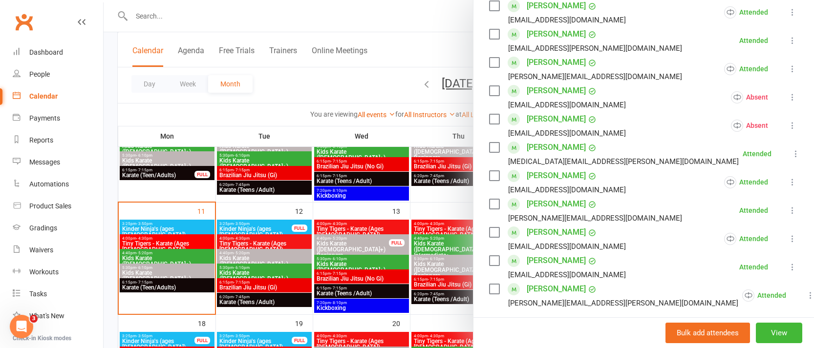
scroll to position [267, 0]
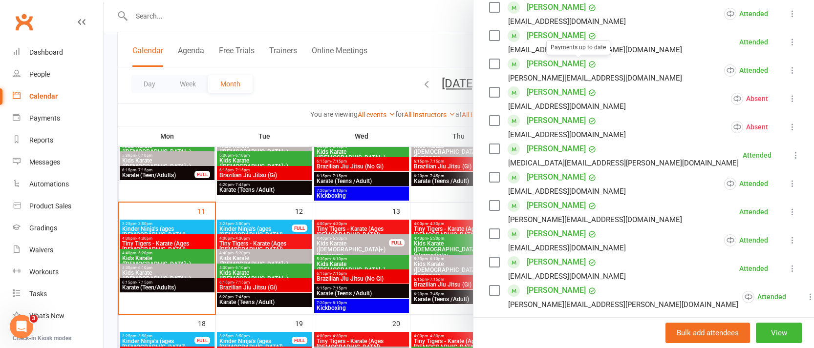
click at [559, 34] on link "Lennox Cooper" at bounding box center [556, 36] width 59 height 16
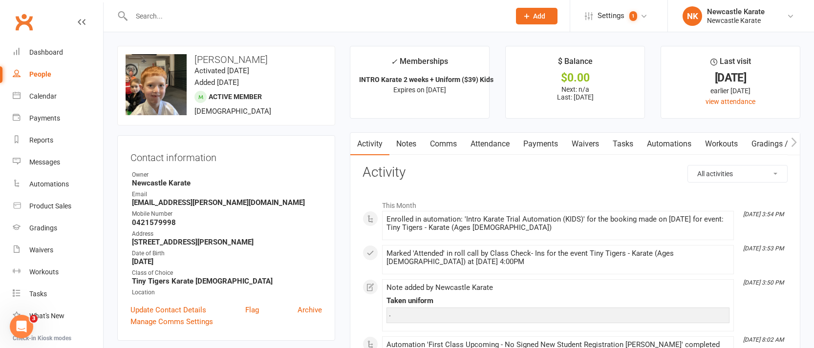
click at [471, 146] on link "Attendance" at bounding box center [490, 144] width 53 height 22
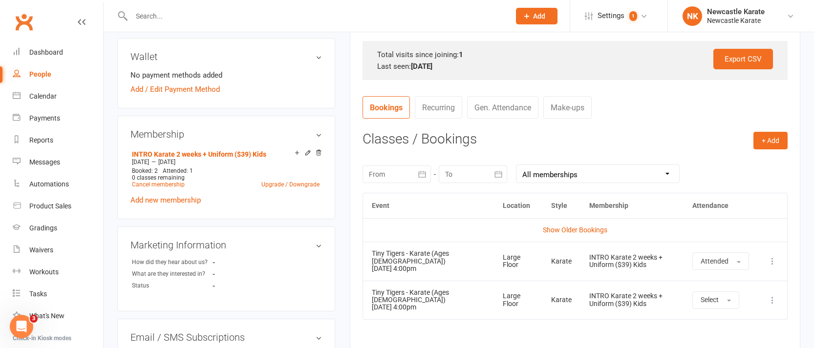
scroll to position [369, 0]
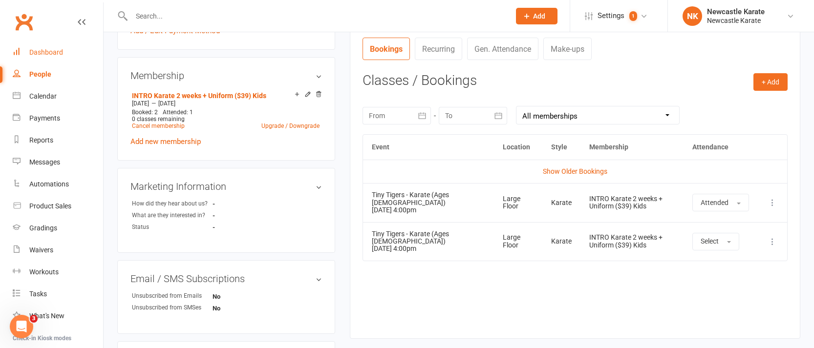
click at [52, 53] on div "Dashboard" at bounding box center [46, 52] width 34 height 8
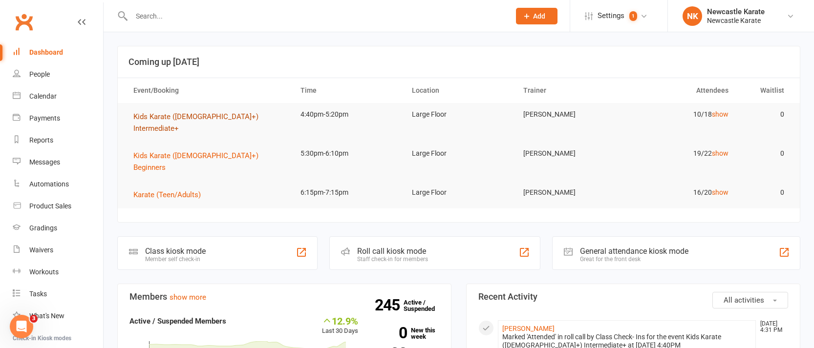
click at [189, 118] on span "Kids Karate ([DEMOGRAPHIC_DATA]+) Intermediate+" at bounding box center [195, 122] width 125 height 21
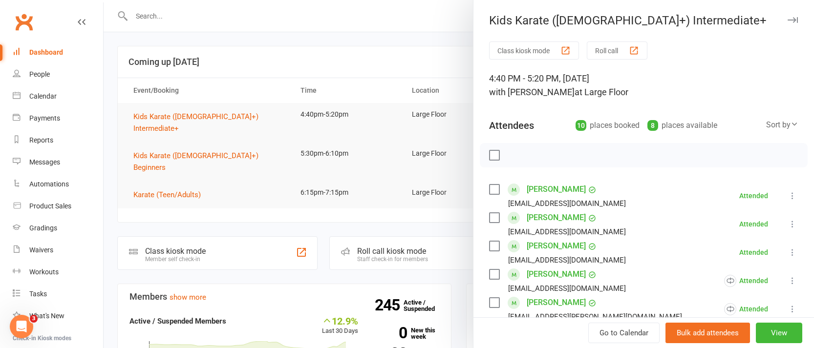
click at [260, 144] on div at bounding box center [459, 174] width 711 height 348
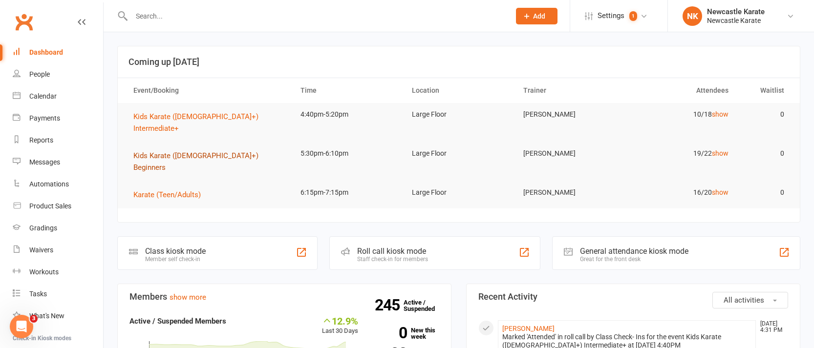
click at [206, 152] on span "Kids Karate ([DEMOGRAPHIC_DATA]+) Beginners" at bounding box center [195, 162] width 125 height 21
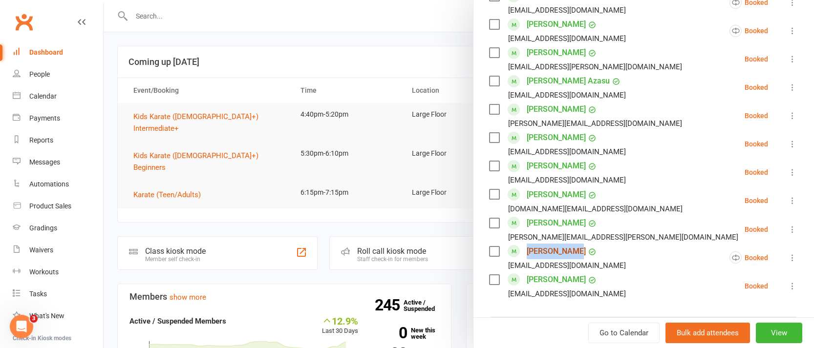
scroll to position [417, 0]
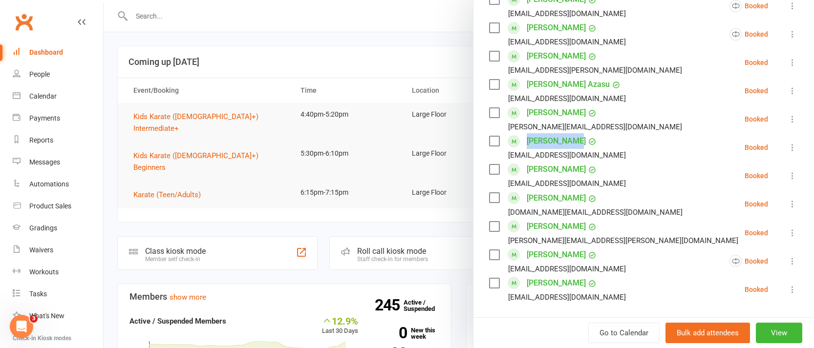
click at [26, 19] on link "Clubworx" at bounding box center [24, 22] width 24 height 24
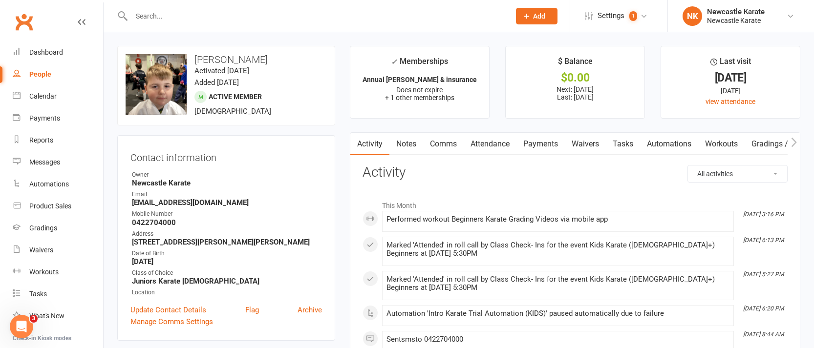
click at [24, 19] on link "Clubworx" at bounding box center [24, 22] width 24 height 24
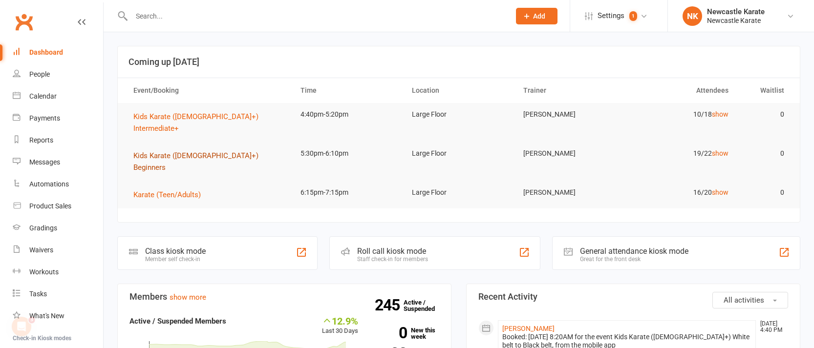
click at [203, 152] on span "Kids Karate ([DEMOGRAPHIC_DATA]+) Beginners" at bounding box center [195, 162] width 125 height 21
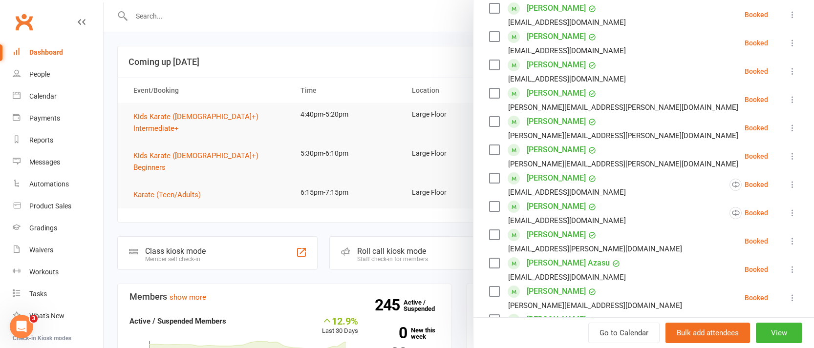
scroll to position [246, 0]
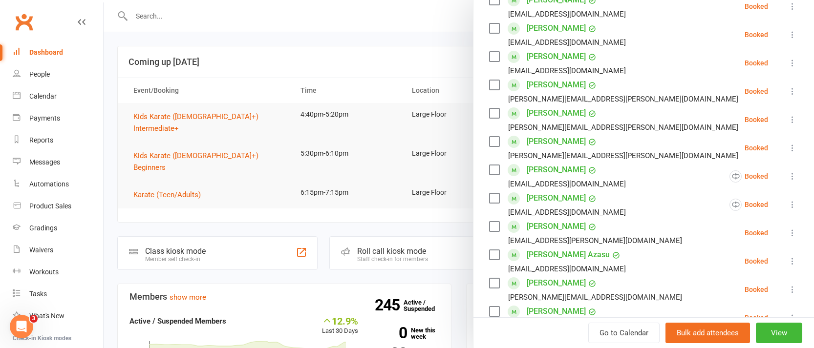
click at [552, 199] on link "[PERSON_NAME]" at bounding box center [556, 199] width 59 height 16
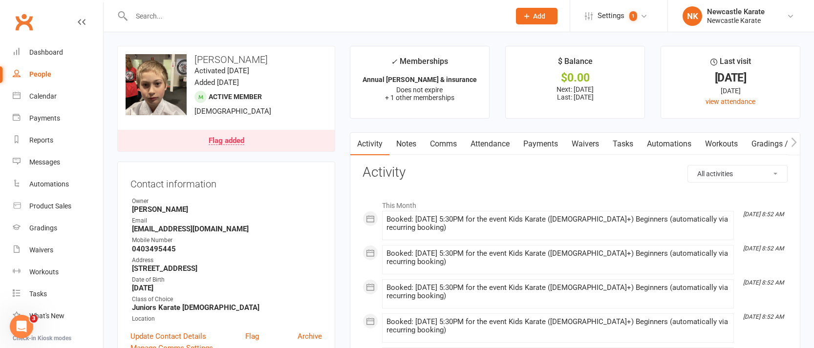
click at [555, 148] on link "Payments" at bounding box center [541, 144] width 48 height 22
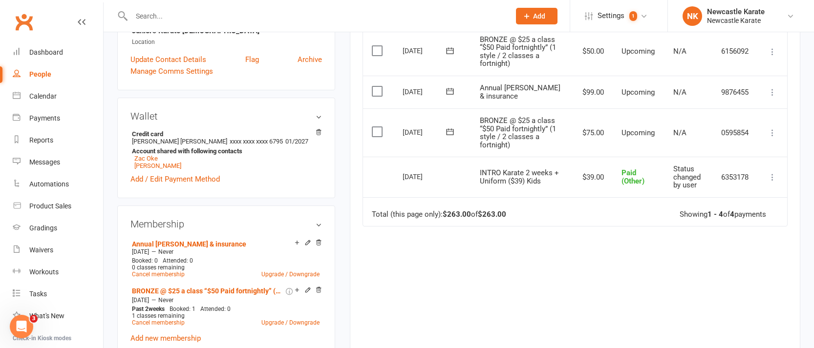
scroll to position [277, 0]
click at [22, 20] on link "Clubworx" at bounding box center [24, 22] width 24 height 24
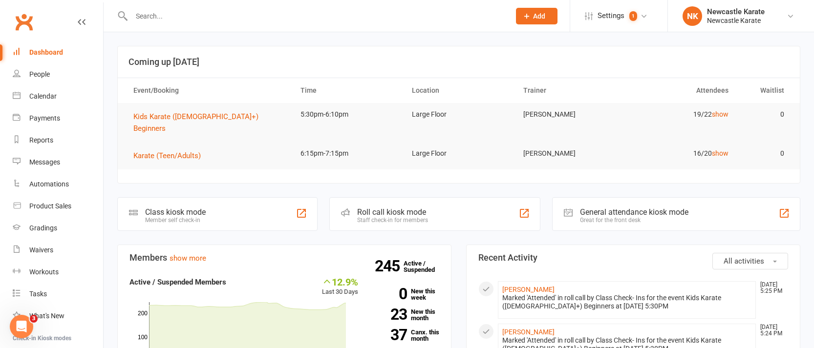
click at [22, 21] on link "Clubworx" at bounding box center [24, 22] width 24 height 24
click at [203, 117] on span "Kids Karate ([DEMOGRAPHIC_DATA]+) Beginners" at bounding box center [195, 122] width 125 height 21
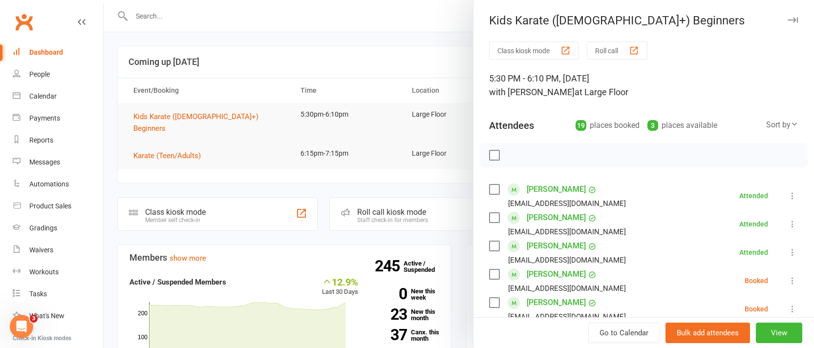
click at [307, 48] on div at bounding box center [459, 174] width 711 height 348
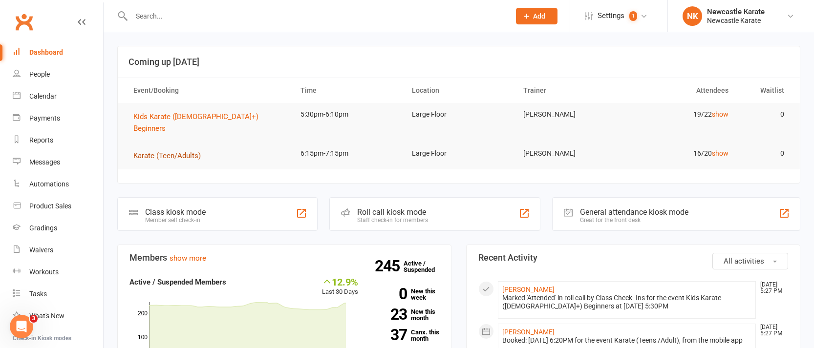
click at [169, 152] on span "Karate (Teen/Adults)" at bounding box center [166, 156] width 67 height 9
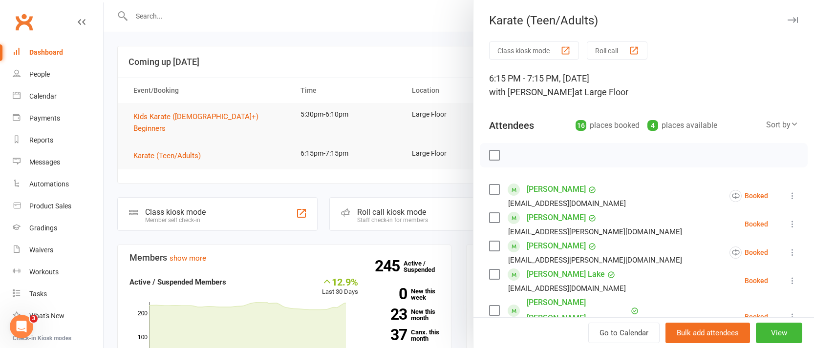
click at [17, 20] on link "Clubworx" at bounding box center [24, 22] width 24 height 24
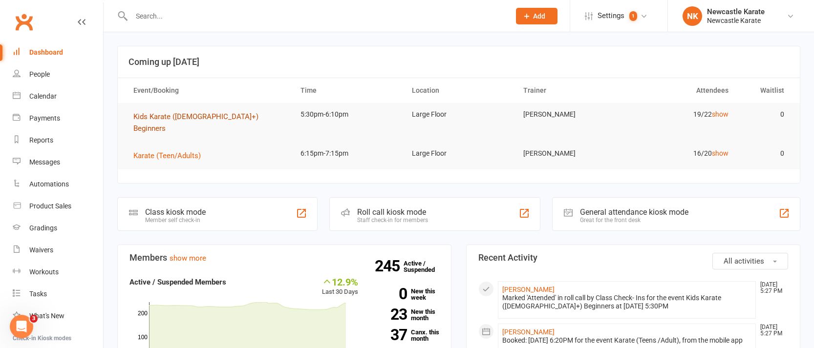
click at [182, 120] on span "Kids Karate ([DEMOGRAPHIC_DATA]+) Beginners" at bounding box center [195, 122] width 125 height 21
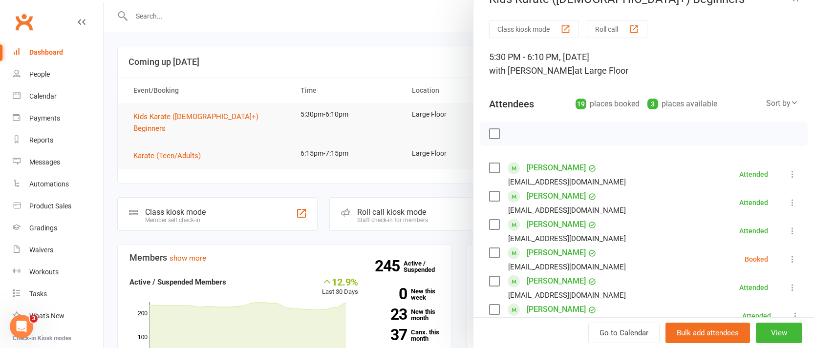
scroll to position [22, 0]
click at [788, 257] on icon at bounding box center [793, 260] width 10 height 10
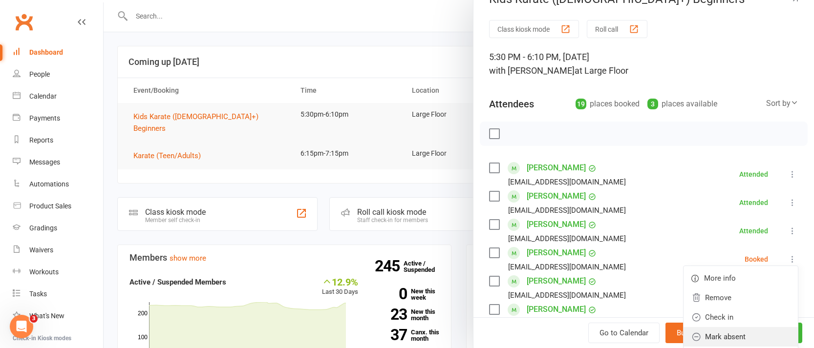
click at [742, 331] on link "Mark absent" at bounding box center [741, 337] width 114 height 20
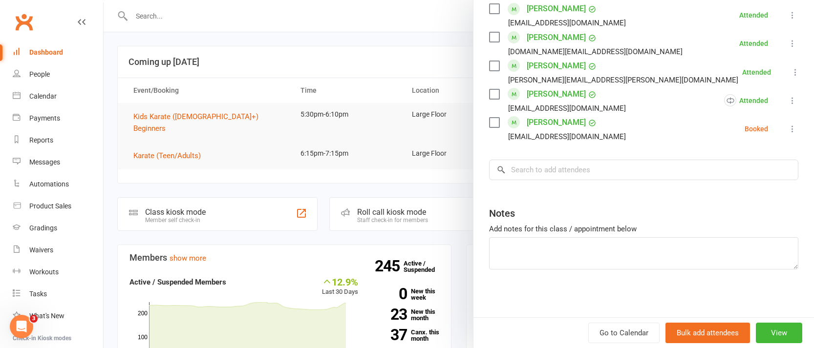
scroll to position [578, 0]
click at [788, 126] on icon at bounding box center [793, 129] width 10 height 10
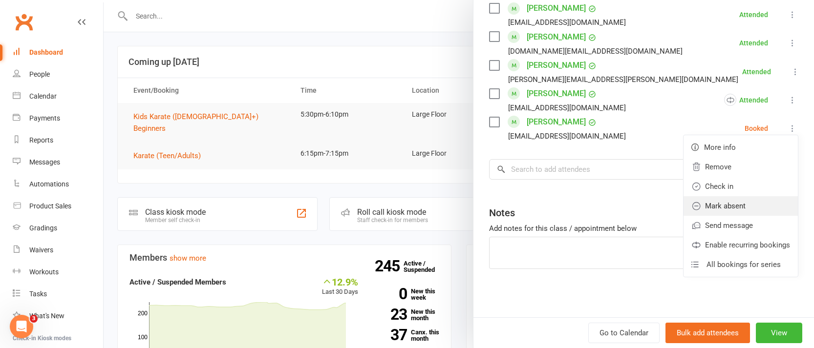
click at [740, 205] on link "Mark absent" at bounding box center [741, 206] width 114 height 20
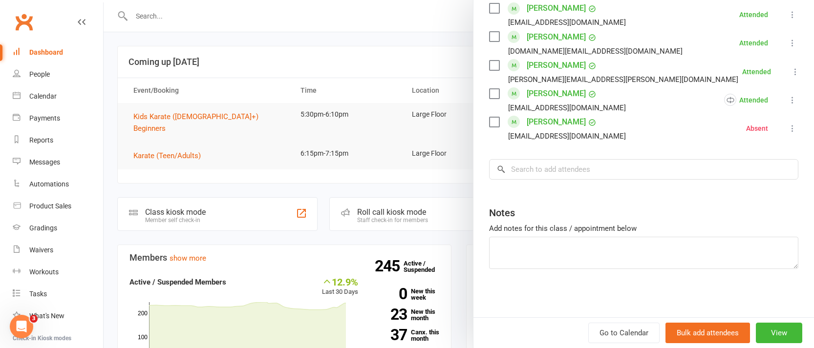
click at [190, 148] on div at bounding box center [459, 174] width 711 height 348
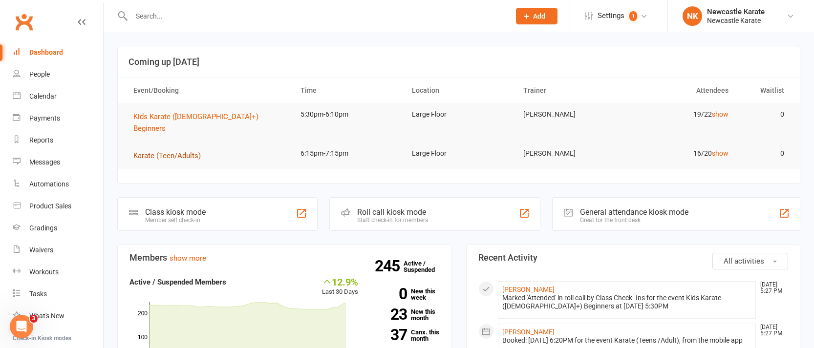
click at [189, 152] on span "Karate (Teen/Adults)" at bounding box center [166, 156] width 67 height 9
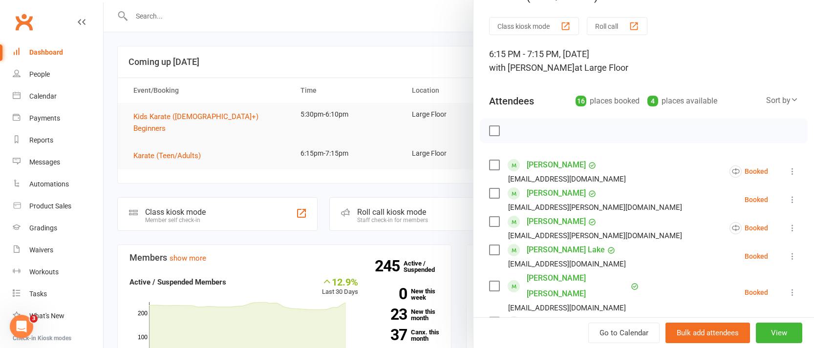
scroll to position [0, 0]
